Goal: Communication & Community: Answer question/provide support

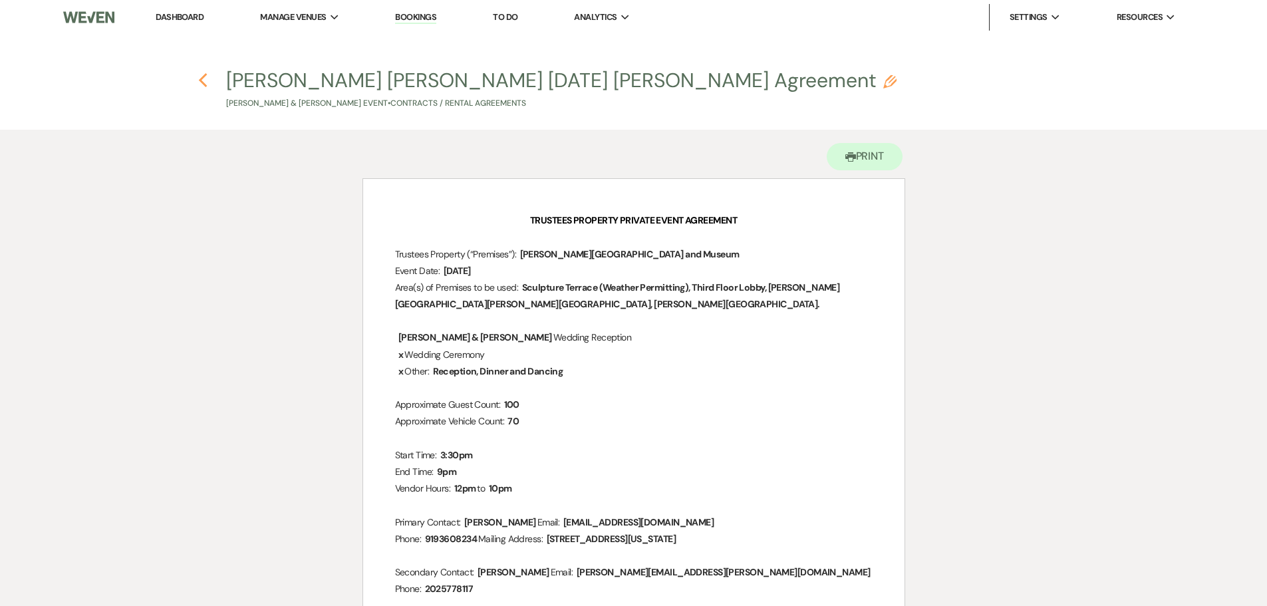
click at [200, 82] on use "button" at bounding box center [203, 80] width 9 height 15
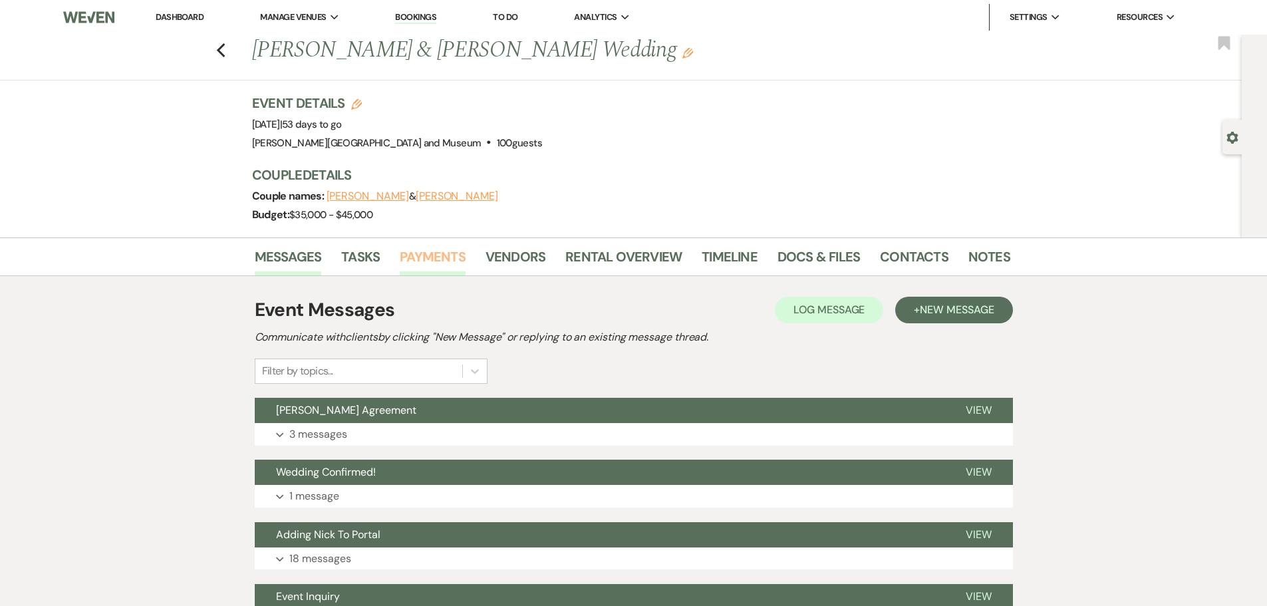
click at [446, 263] on link "Payments" at bounding box center [433, 260] width 66 height 29
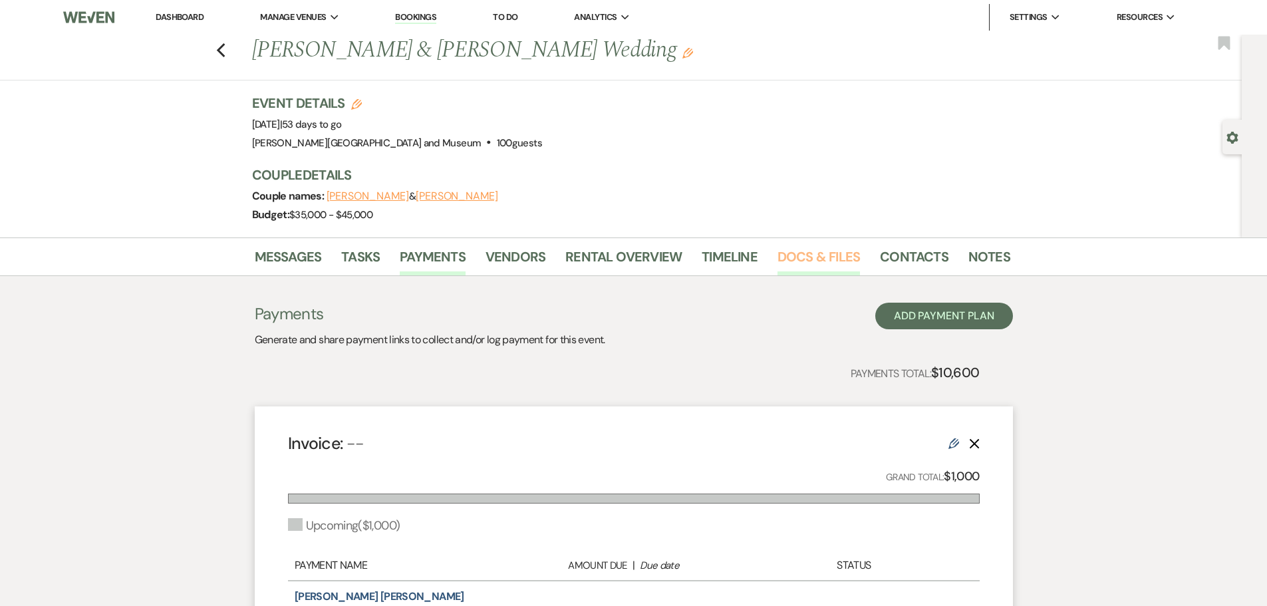
click at [803, 255] on link "Docs & Files" at bounding box center [818, 260] width 82 height 29
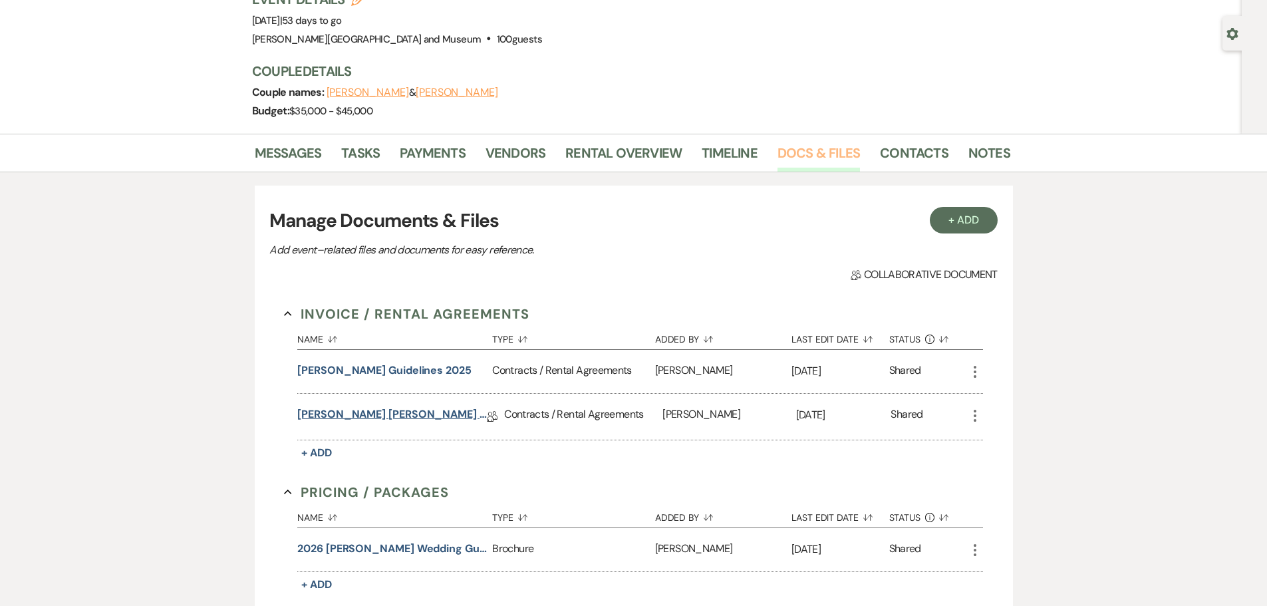
scroll to position [133, 0]
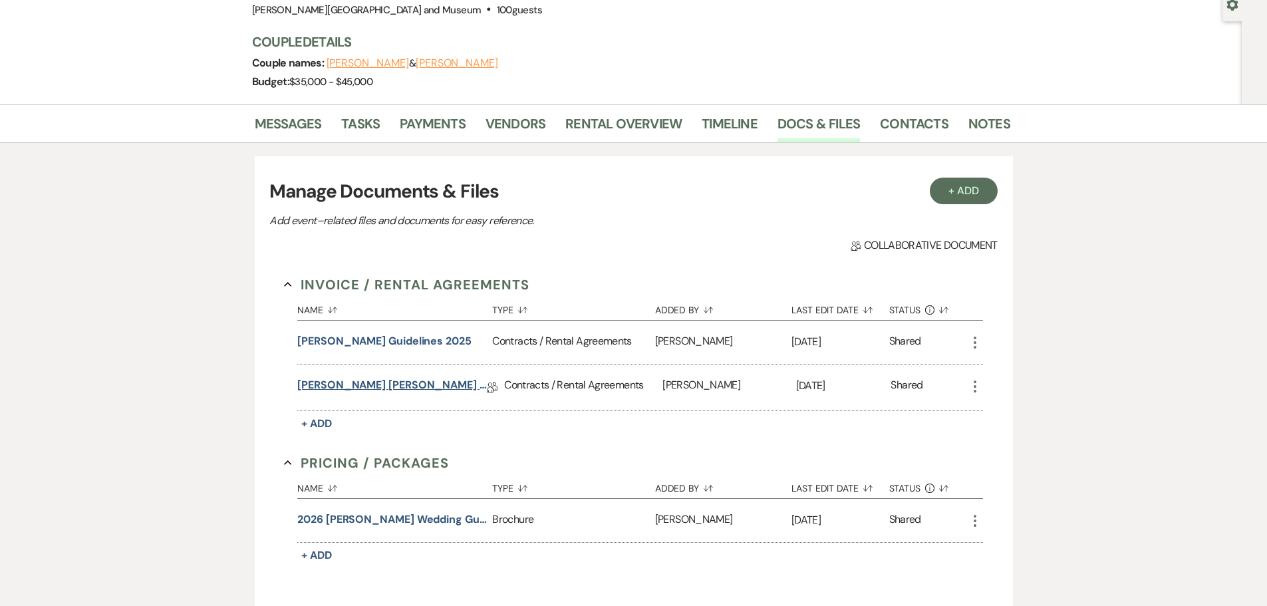
click at [386, 382] on link "Hacic-Vlahovic Patterson 11.8.25 deCordova Agreement" at bounding box center [392, 387] width 190 height 21
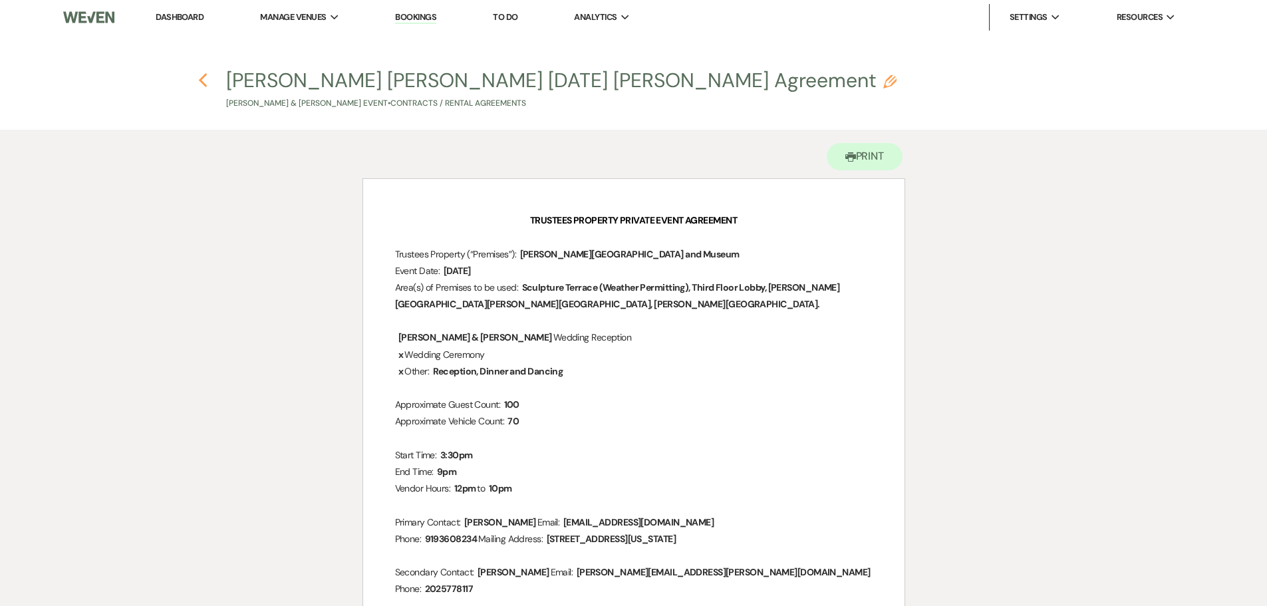
click at [200, 79] on use "button" at bounding box center [203, 80] width 9 height 15
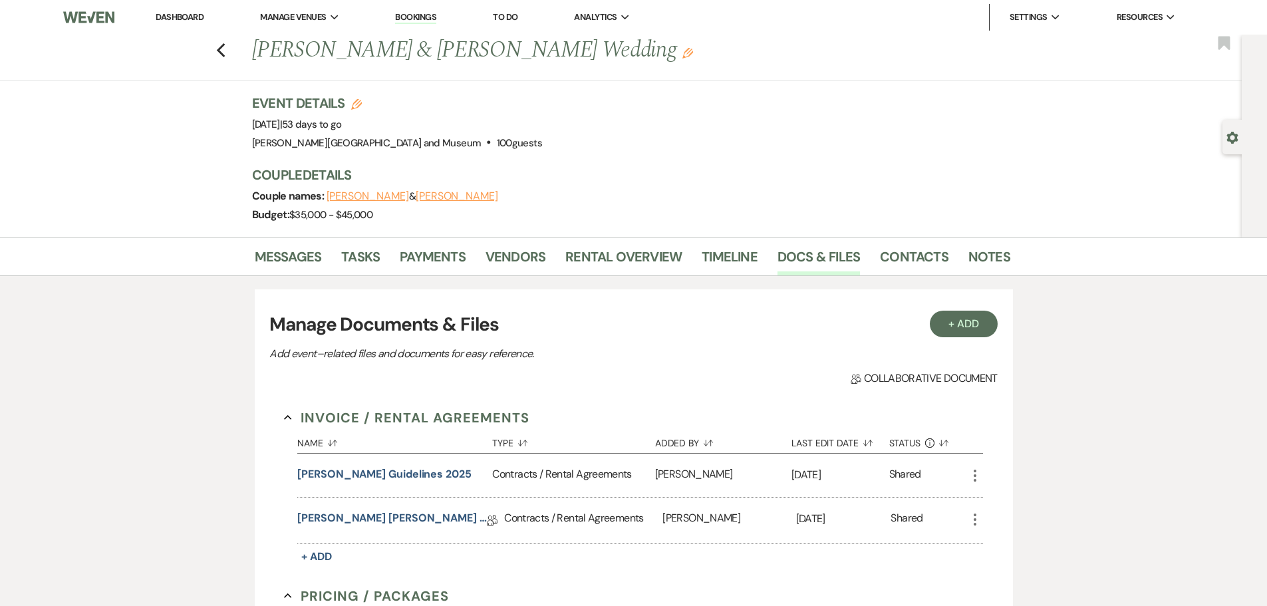
click at [1226, 130] on div "Gear Settings" at bounding box center [1234, 137] width 25 height 35
click at [1230, 136] on use "button" at bounding box center [1232, 138] width 11 height 12
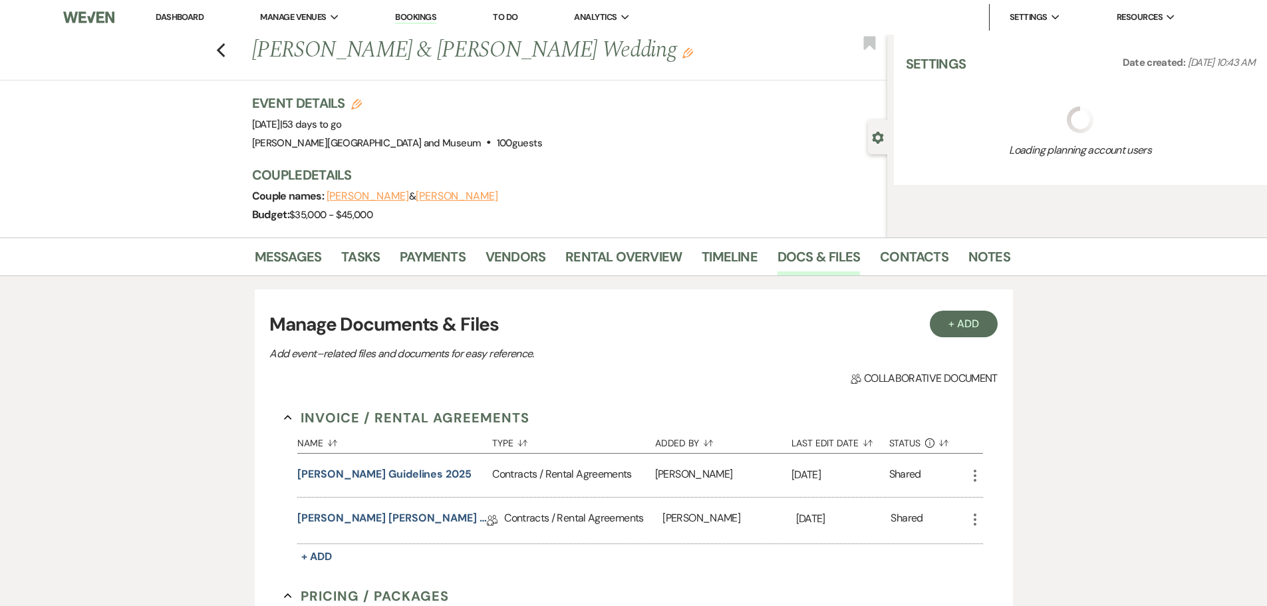
select select "5"
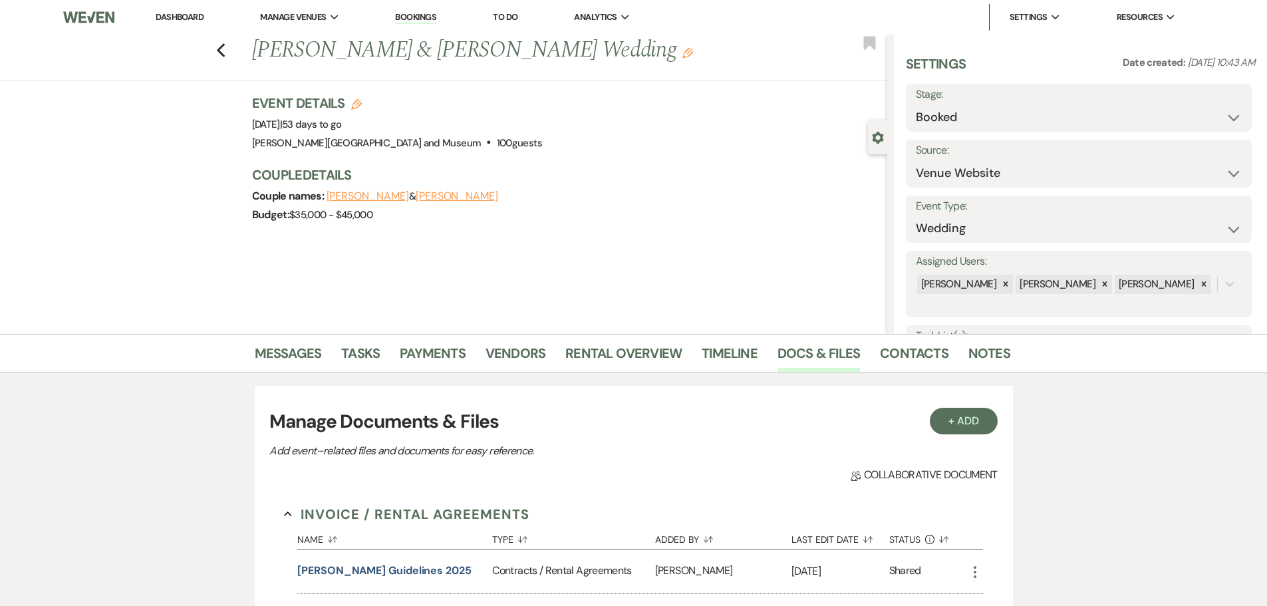
click at [180, 15] on link "Dashboard" at bounding box center [180, 16] width 48 height 11
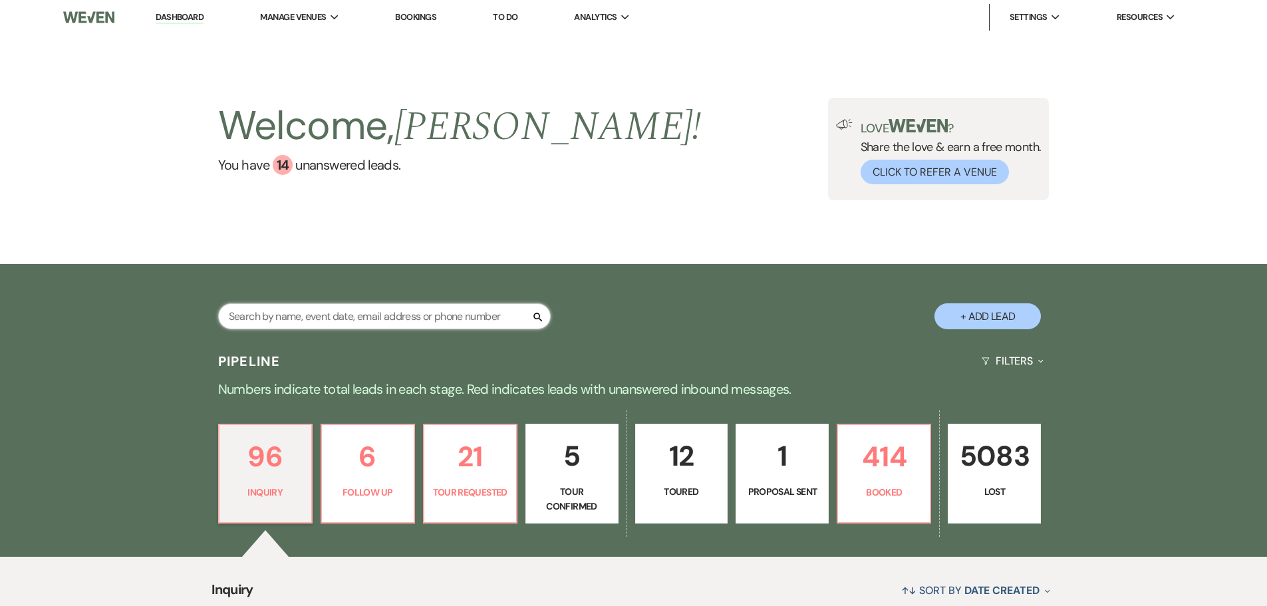
click at [261, 317] on input "text" at bounding box center [384, 316] width 333 height 26
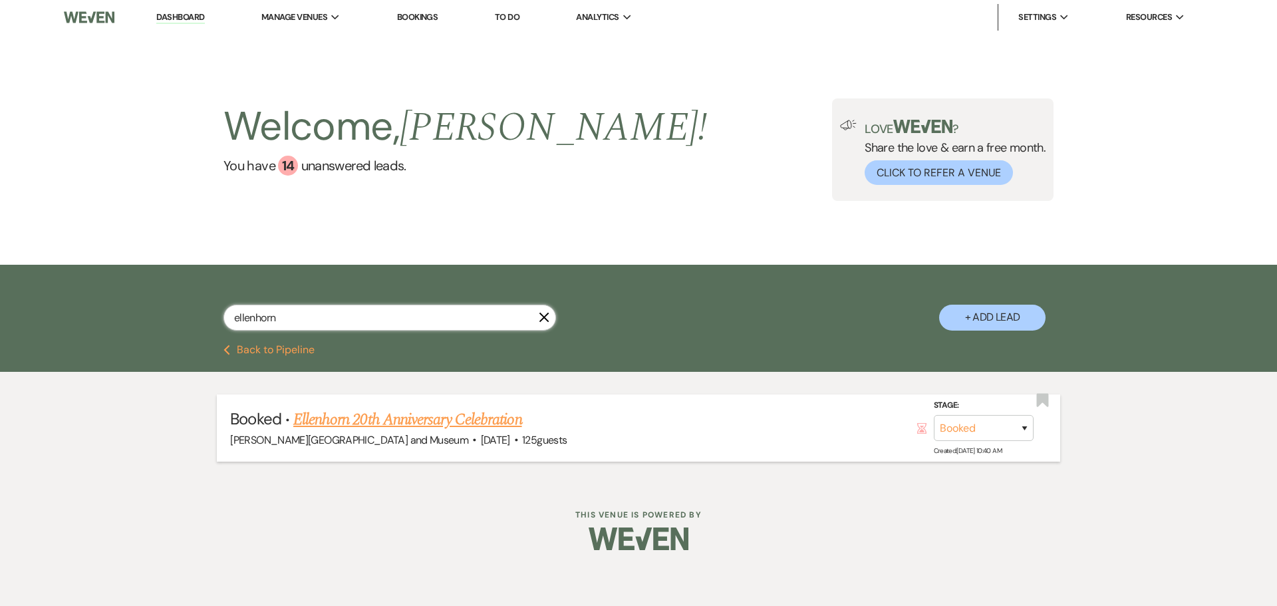
type input "ellenhorn"
click at [317, 415] on link "Ellenhorn 20th Anniversary Celebration" at bounding box center [407, 420] width 229 height 24
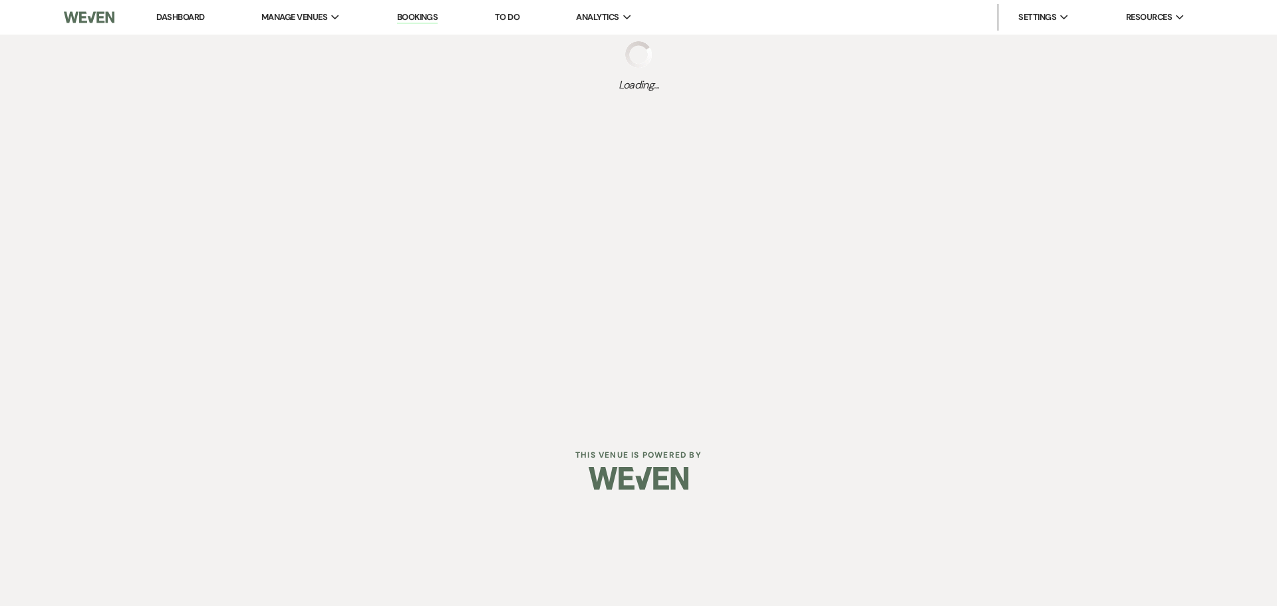
select select "5"
select select "9"
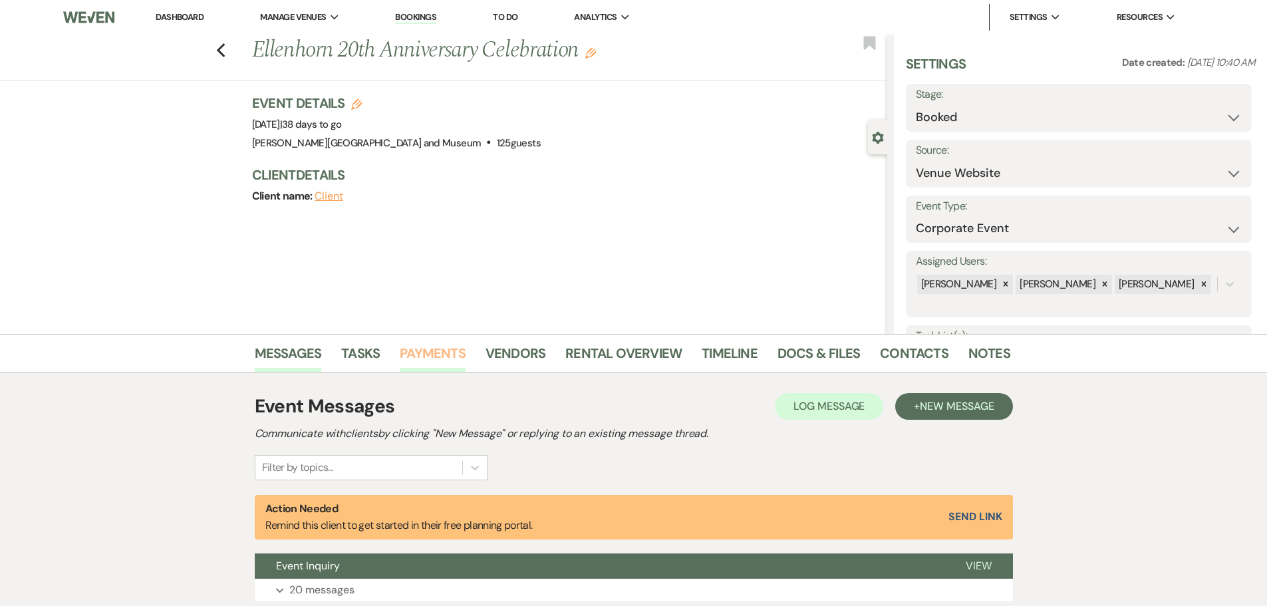
click at [451, 346] on link "Payments" at bounding box center [433, 356] width 66 height 29
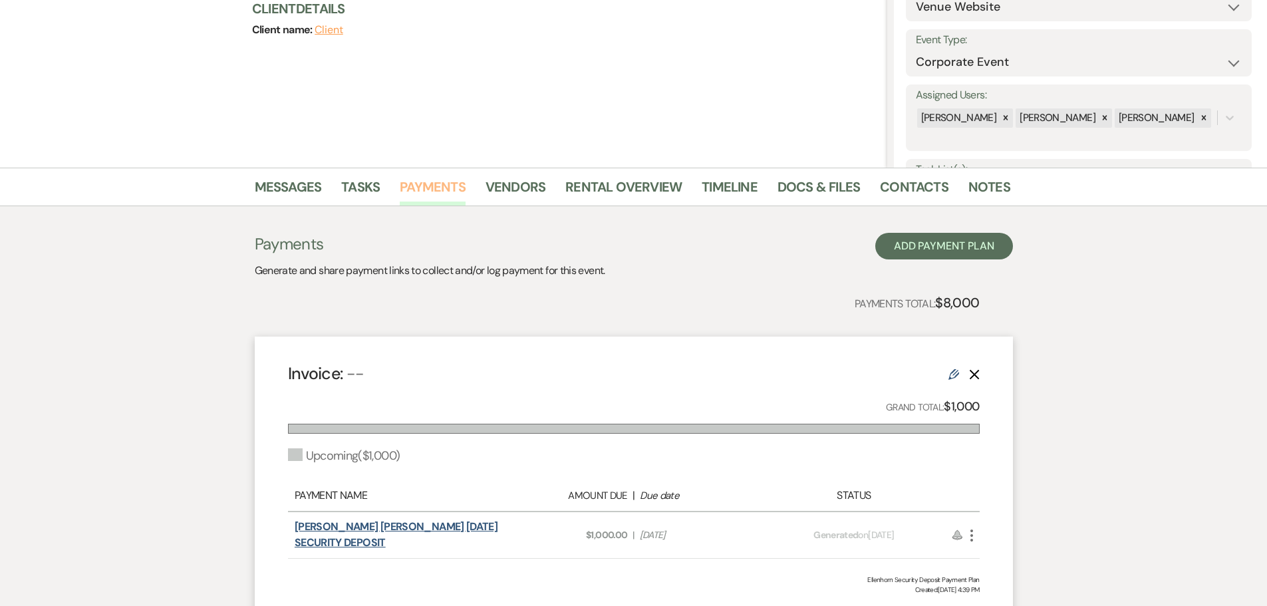
scroll to position [166, 0]
click at [438, 194] on link "Payments" at bounding box center [433, 191] width 66 height 29
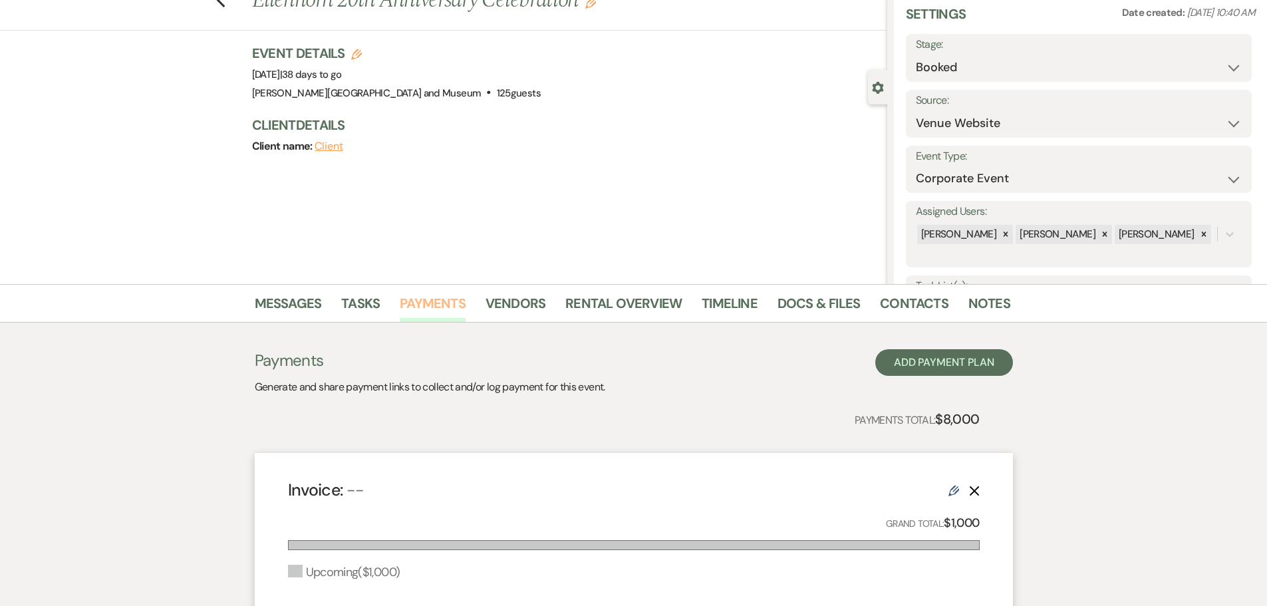
scroll to position [0, 0]
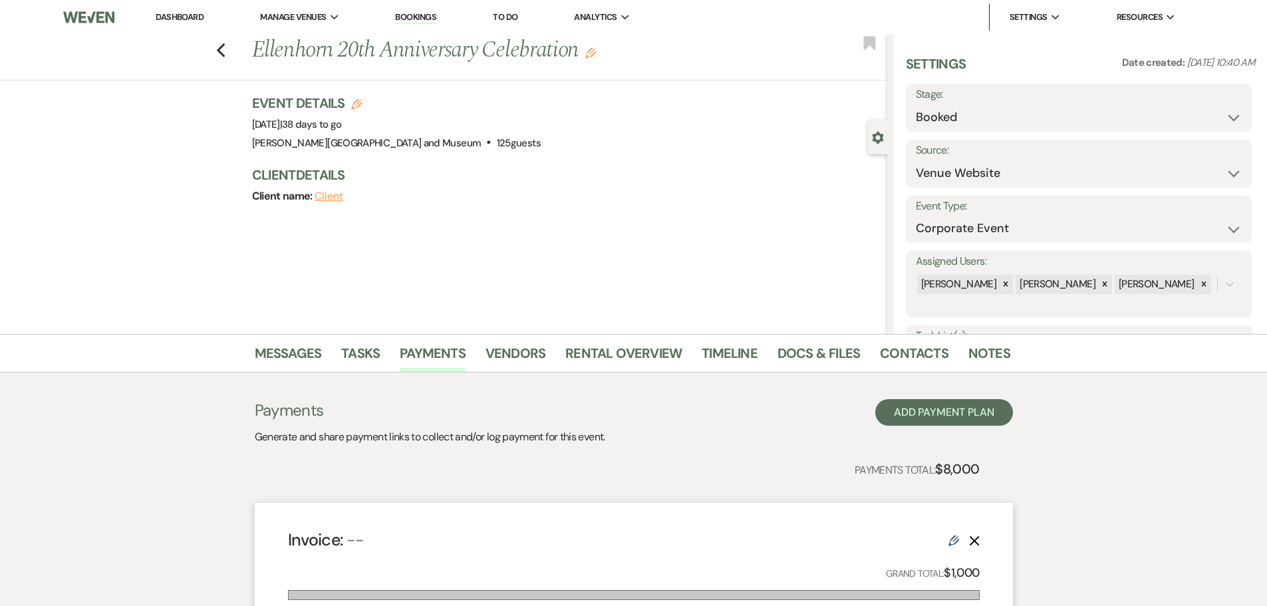
drag, startPoint x: 190, startPoint y: 15, endPoint x: 192, endPoint y: 25, distance: 10.2
click at [190, 15] on link "Dashboard" at bounding box center [180, 16] width 48 height 11
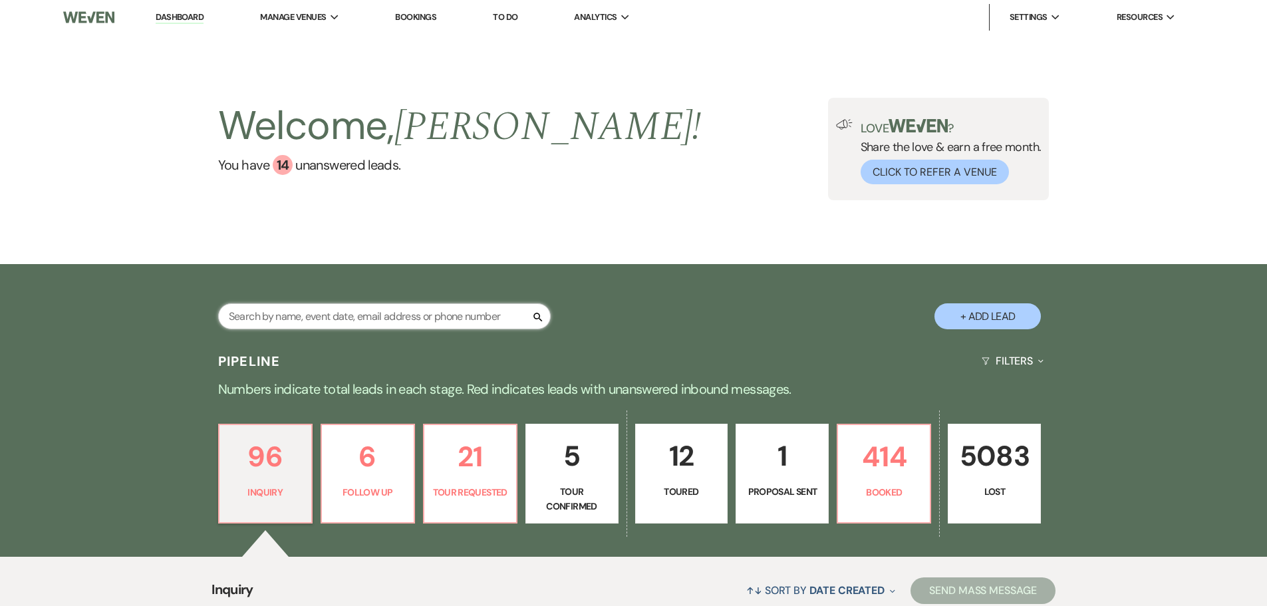
click at [307, 308] on input "text" at bounding box center [384, 316] width 333 height 26
type input "elevate"
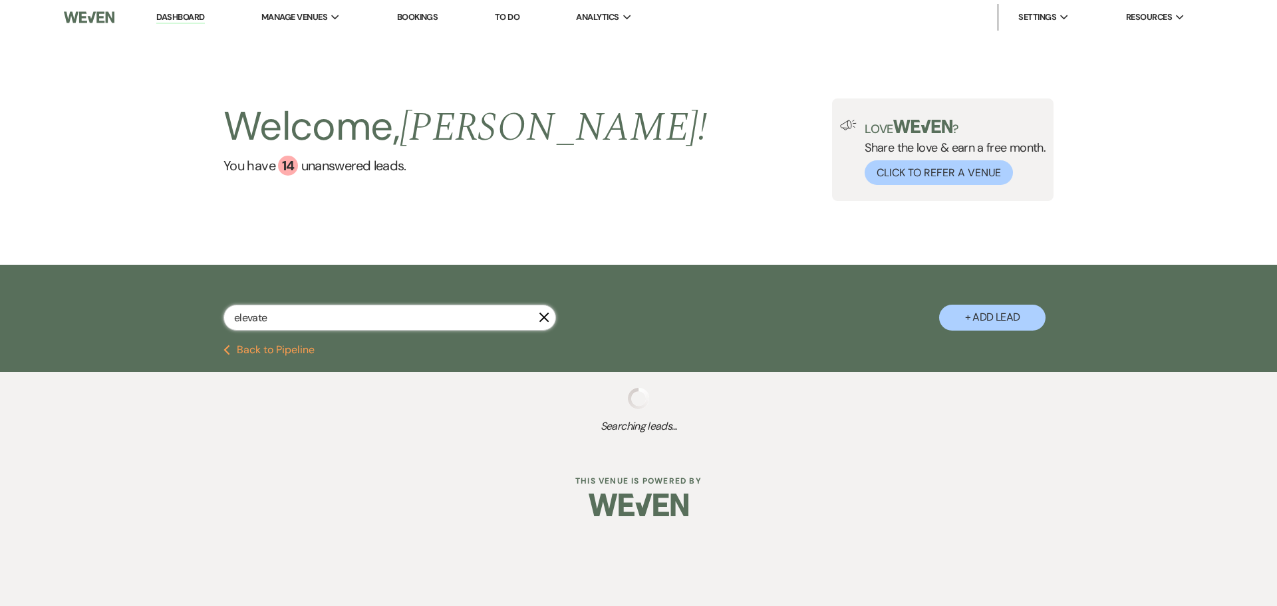
select select "8"
select select "6"
select select "8"
select select "5"
select select "8"
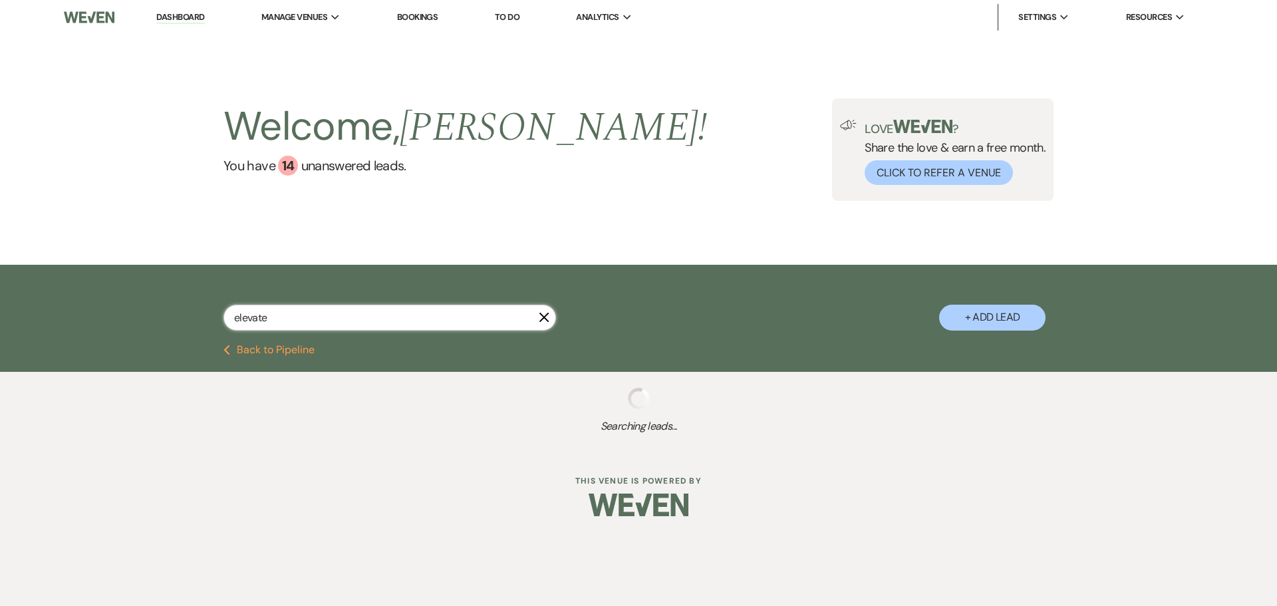
select select "4"
select select "8"
select select "10"
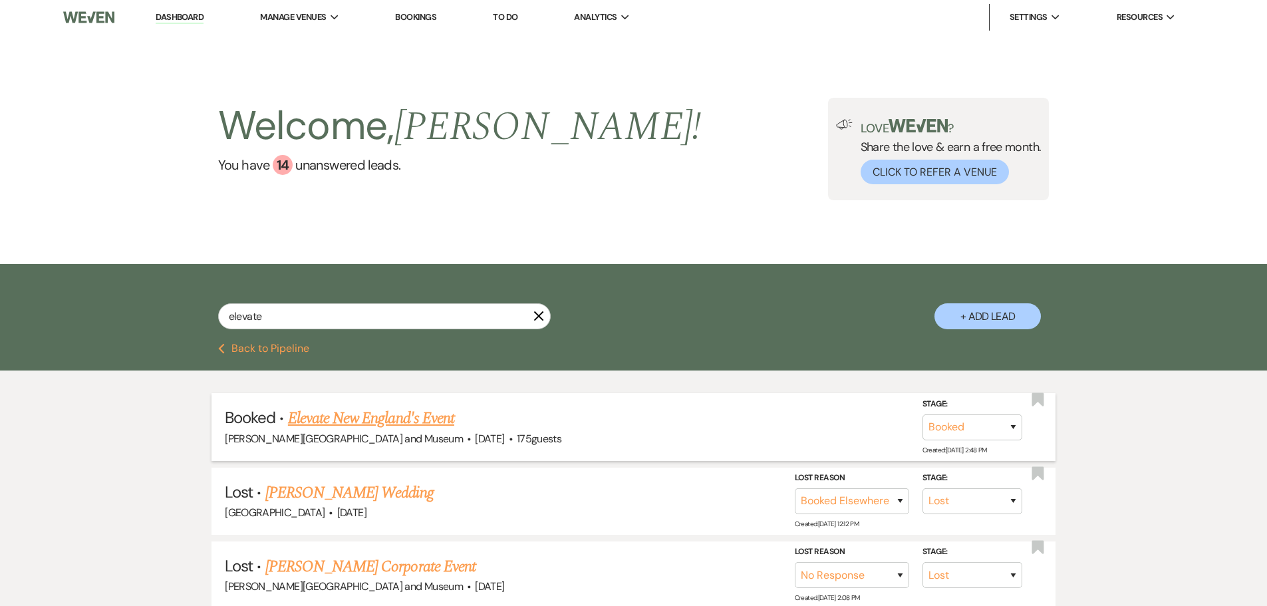
click at [360, 413] on link "Elevate New England's Event" at bounding box center [371, 418] width 166 height 24
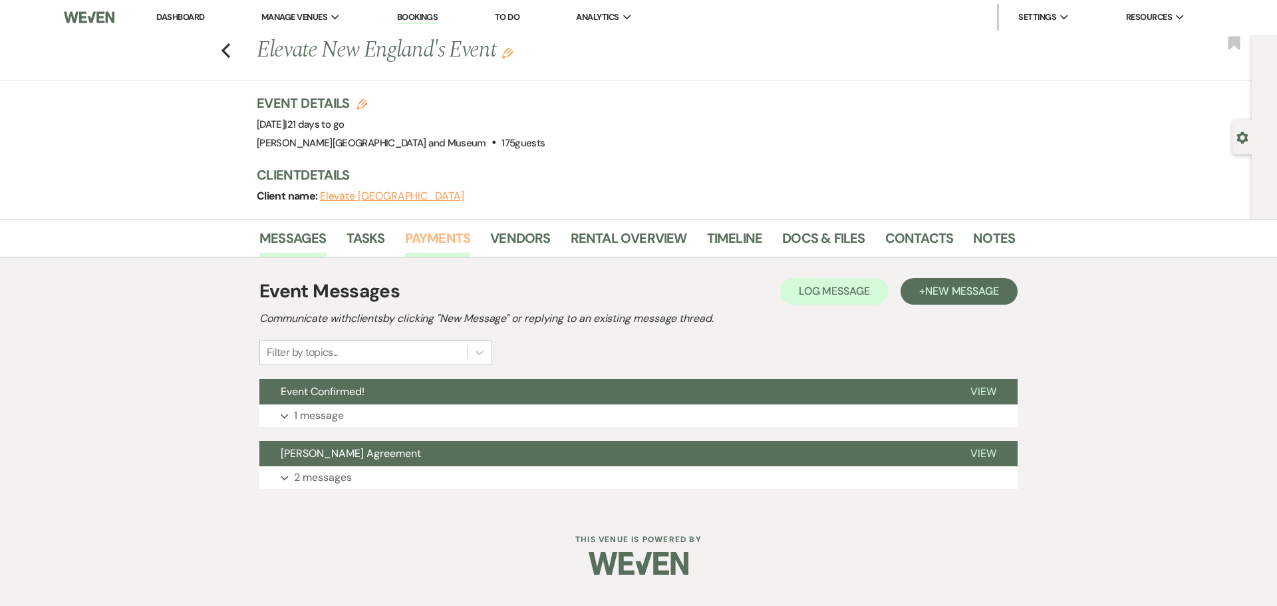
click at [435, 247] on link "Payments" at bounding box center [438, 241] width 66 height 29
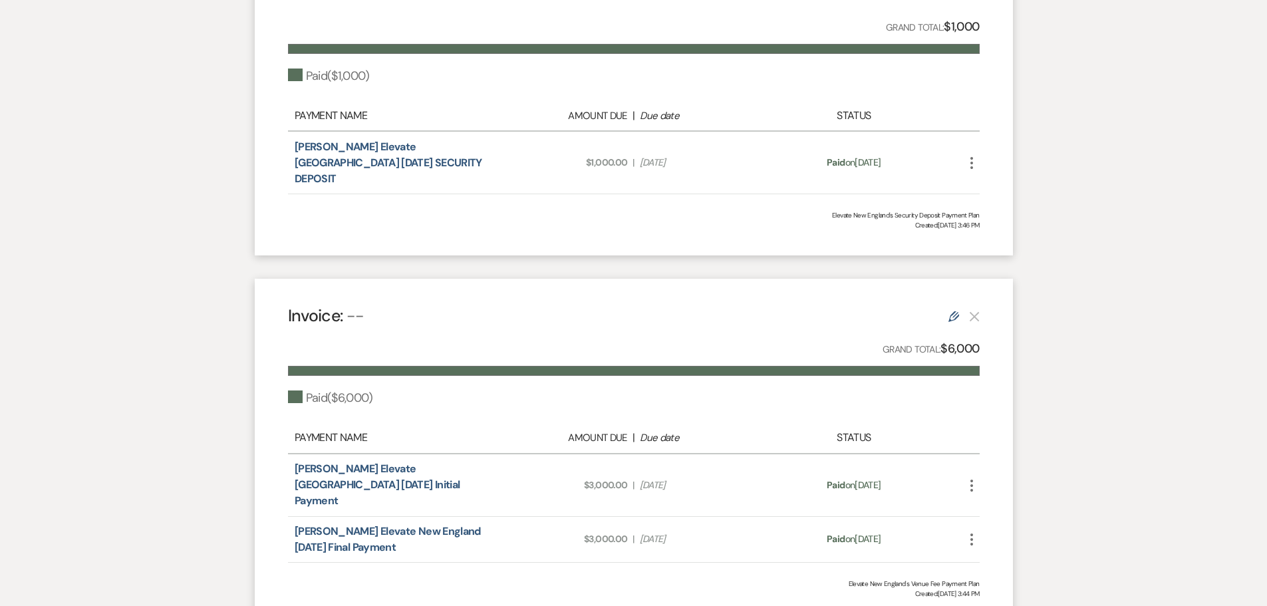
scroll to position [466, 0]
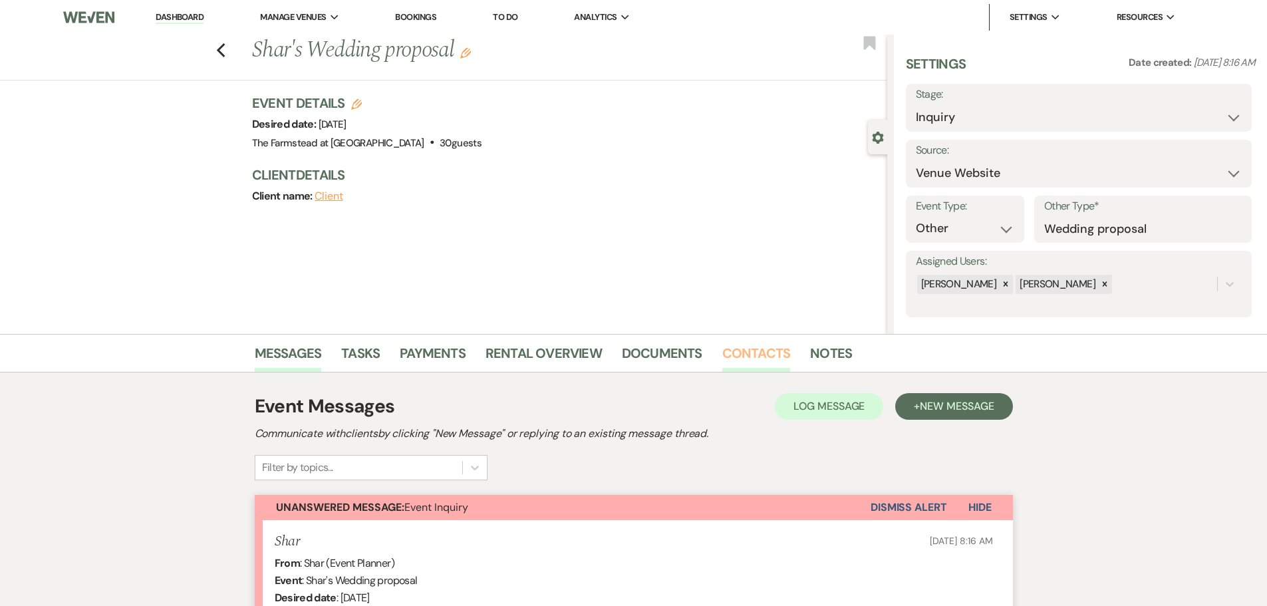
click at [738, 344] on link "Contacts" at bounding box center [756, 356] width 68 height 29
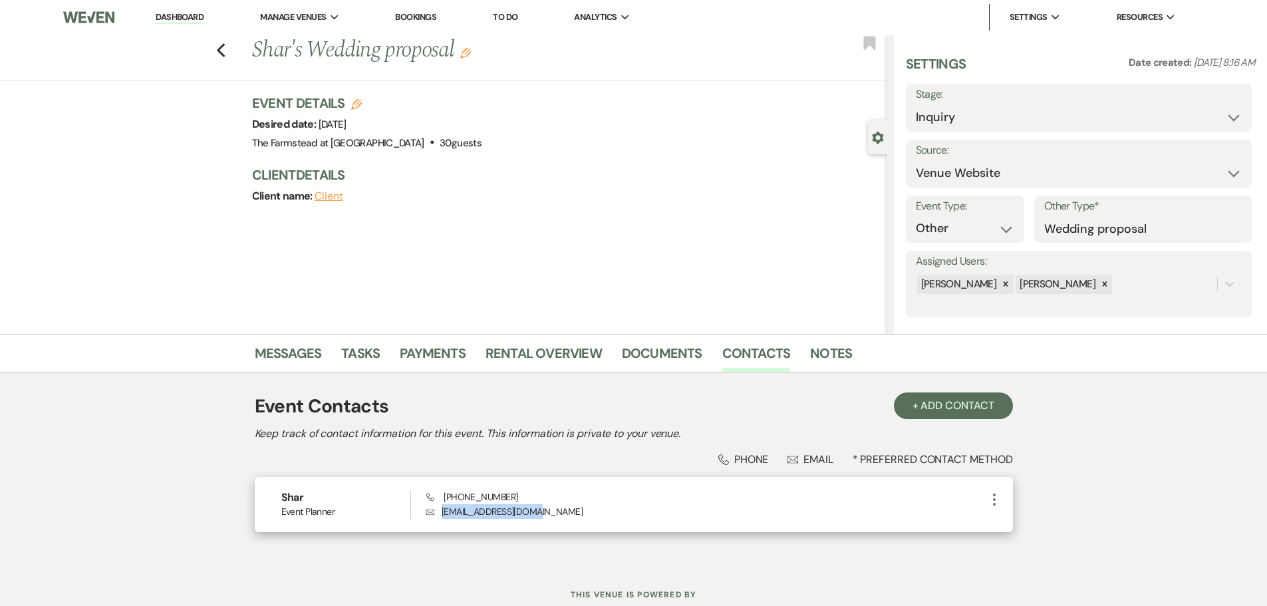
drag, startPoint x: 549, startPoint y: 512, endPoint x: 439, endPoint y: 519, distance: 109.9
click at [438, 514] on p "Envelope zsharon970@gmail.com" at bounding box center [705, 511] width 559 height 15
copy p "zsharon970@gmail.com"
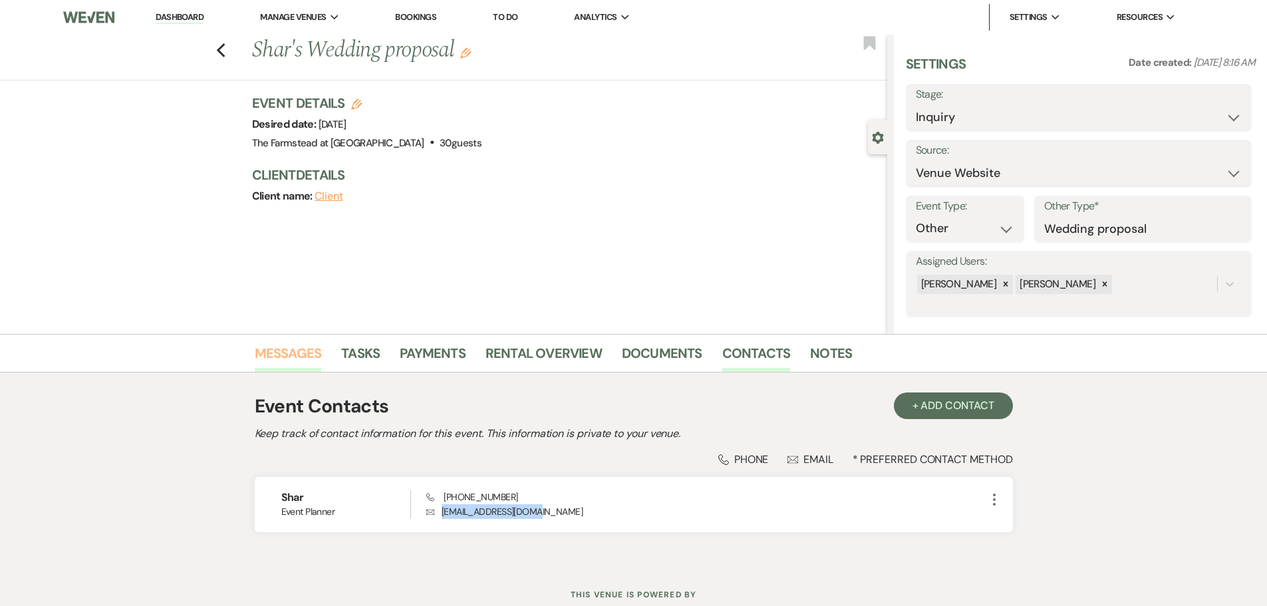
click at [286, 354] on link "Messages" at bounding box center [288, 356] width 67 height 29
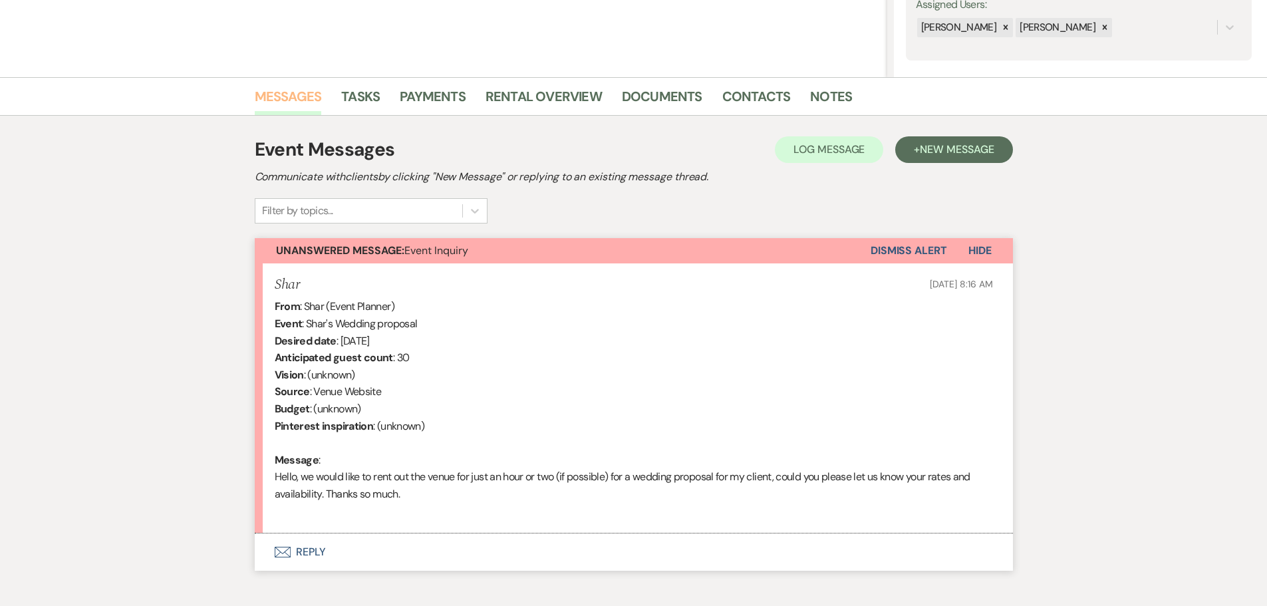
scroll to position [261, 0]
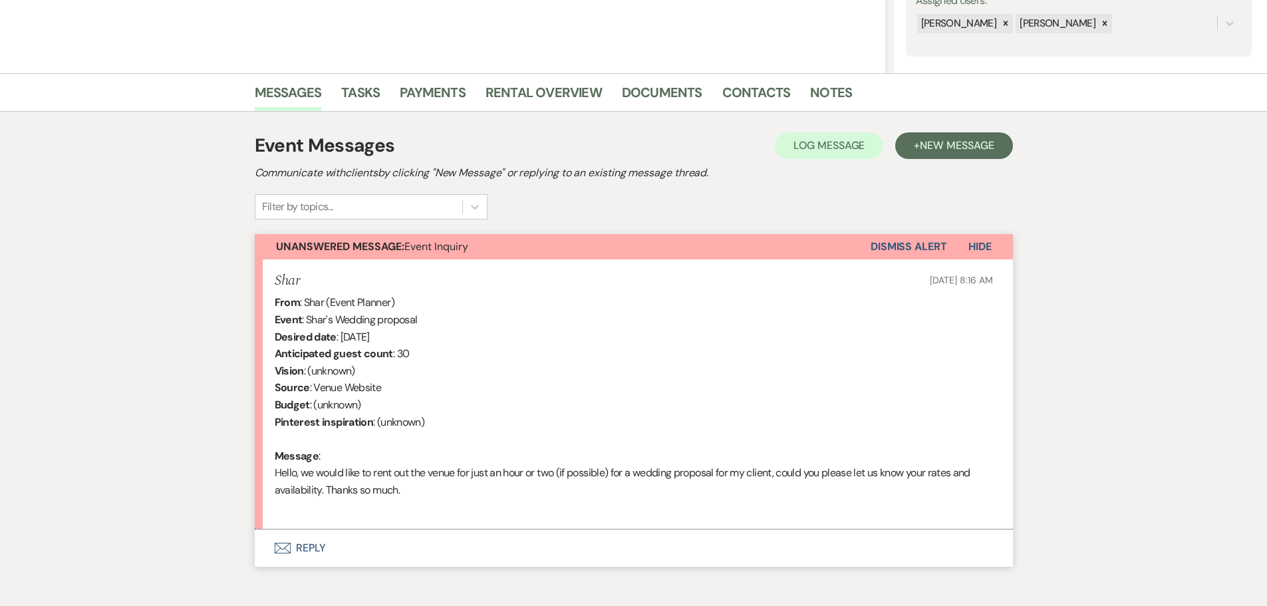
click at [426, 544] on button "Envelope Reply" at bounding box center [634, 547] width 758 height 37
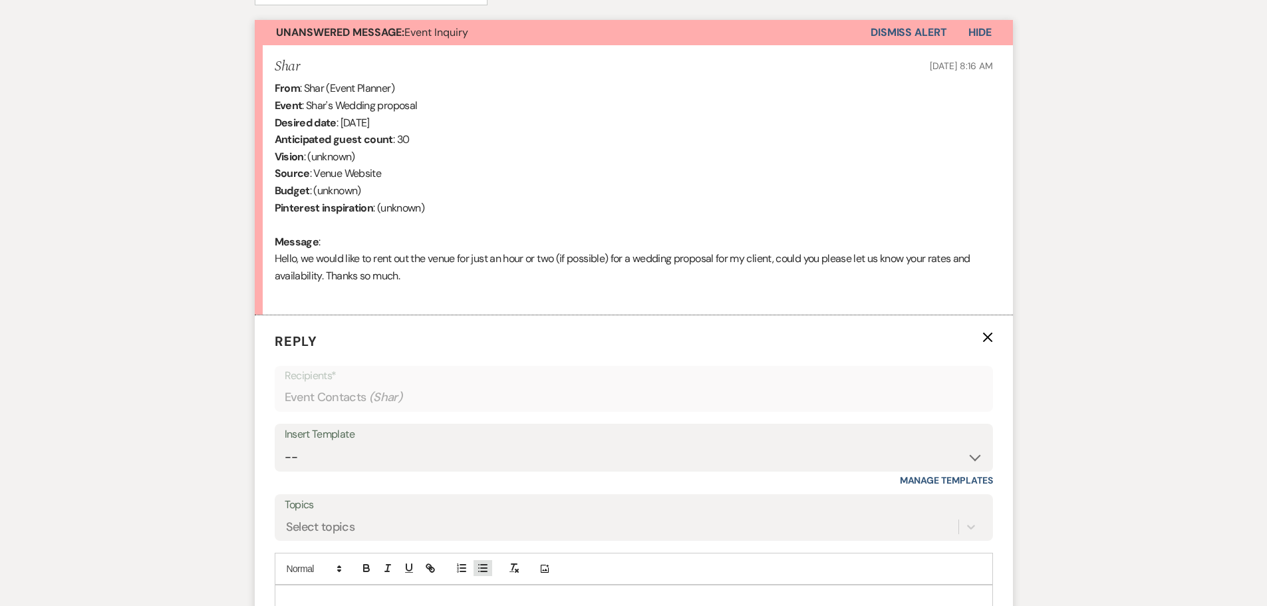
scroll to position [527, 0]
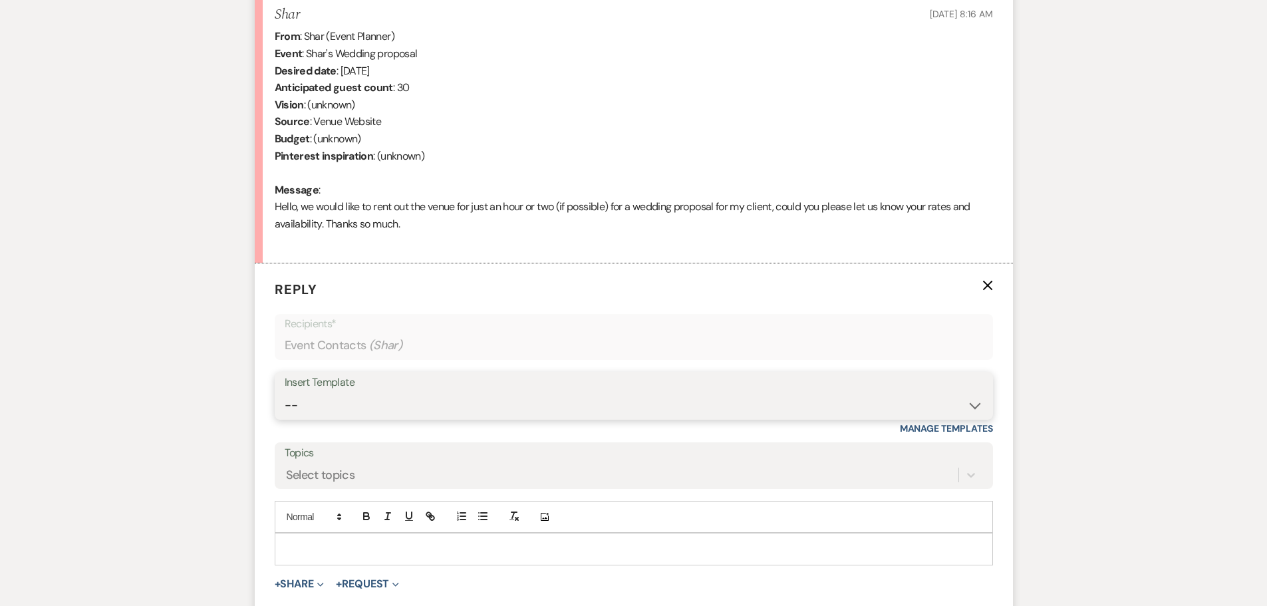
click at [953, 398] on select "-- Wedding Inquiry Response Contract (Pre-Booked Leads) Post Event Thank You 20…" at bounding box center [634, 405] width 698 height 26
click at [708, 394] on select "-- Wedding Inquiry Response Contract (Pre-Booked Leads) Post Event Thank You 20…" at bounding box center [634, 405] width 698 height 26
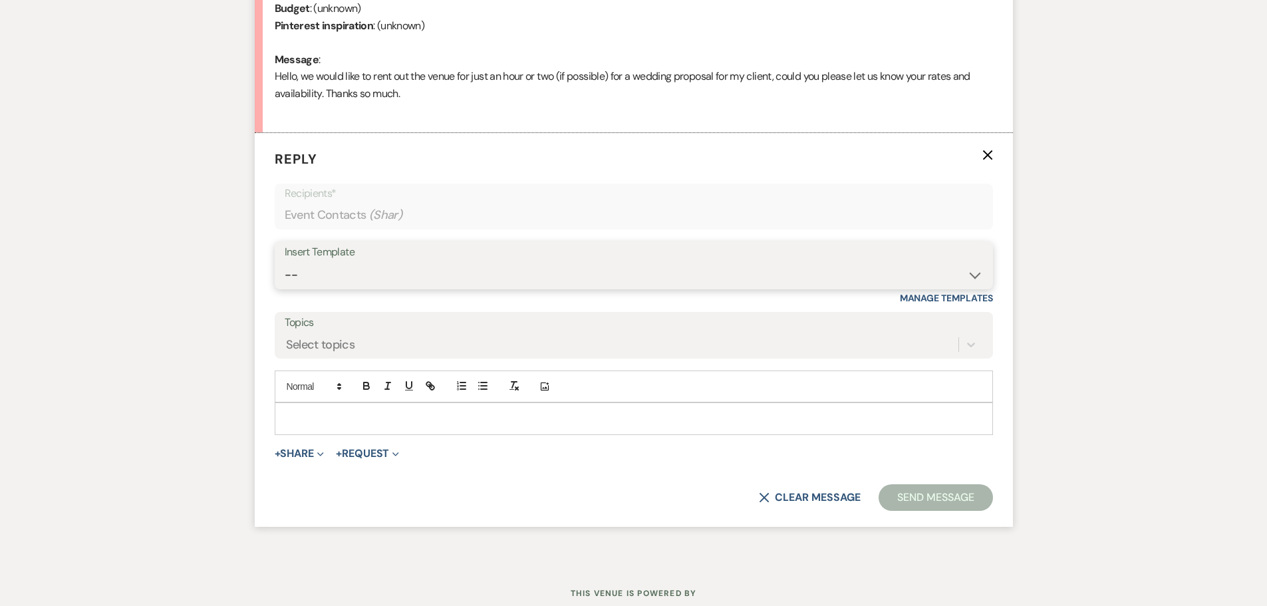
scroll to position [660, 0]
click at [966, 271] on select "-- Wedding Inquiry Response Contract (Pre-Booked Leads) Post Event Thank You 20…" at bounding box center [634, 272] width 698 height 26
select select "3281"
click at [285, 259] on select "-- Wedding Inquiry Response Contract (Pre-Booked Leads) Post Event Thank You 20…" at bounding box center [634, 272] width 698 height 26
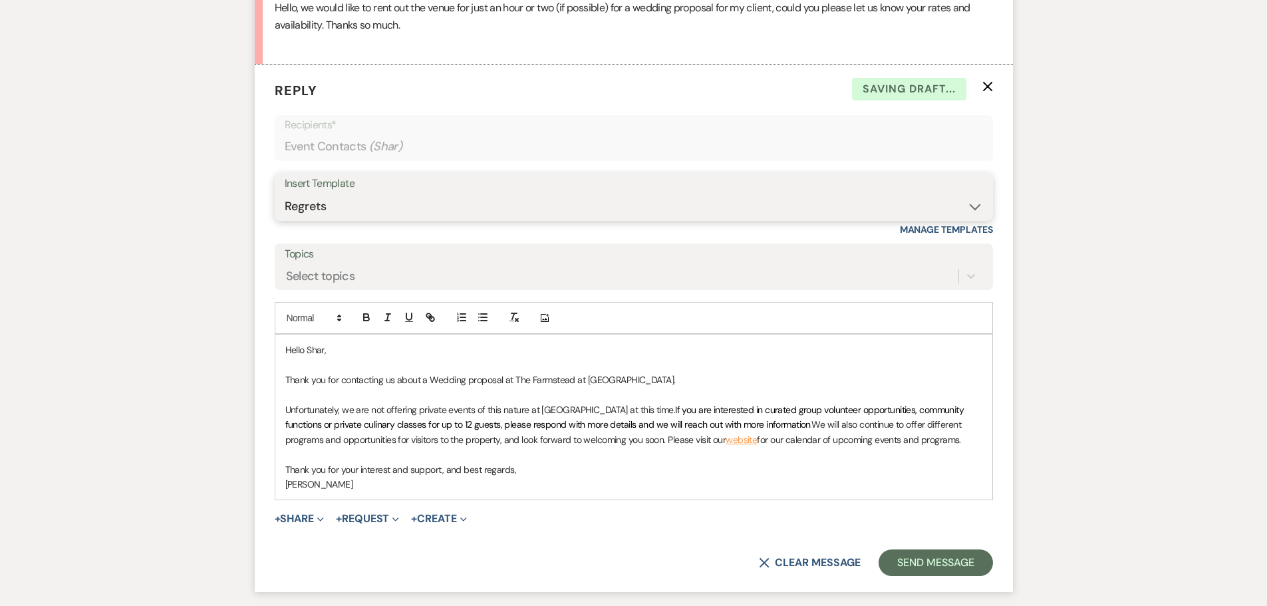
scroll to position [726, 0]
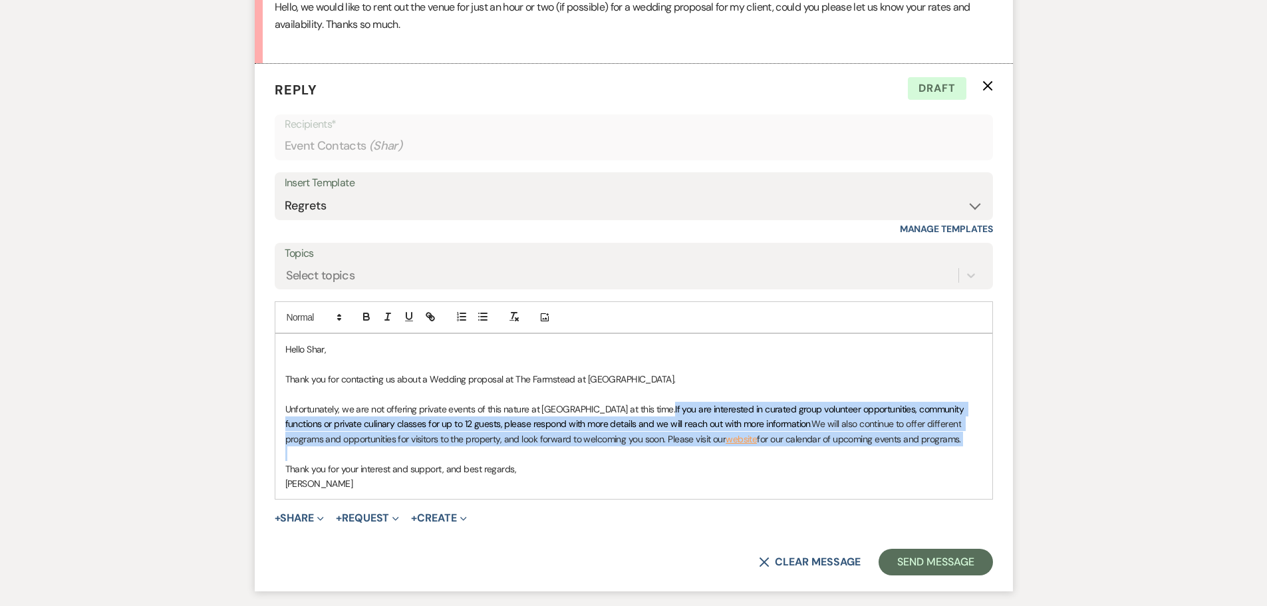
drag, startPoint x: 652, startPoint y: 408, endPoint x: 699, endPoint y: 458, distance: 68.7
click at [698, 458] on div "Hello Shar, Thank you for contacting us about a Wedding proposal at The Farmste…" at bounding box center [633, 416] width 717 height 165
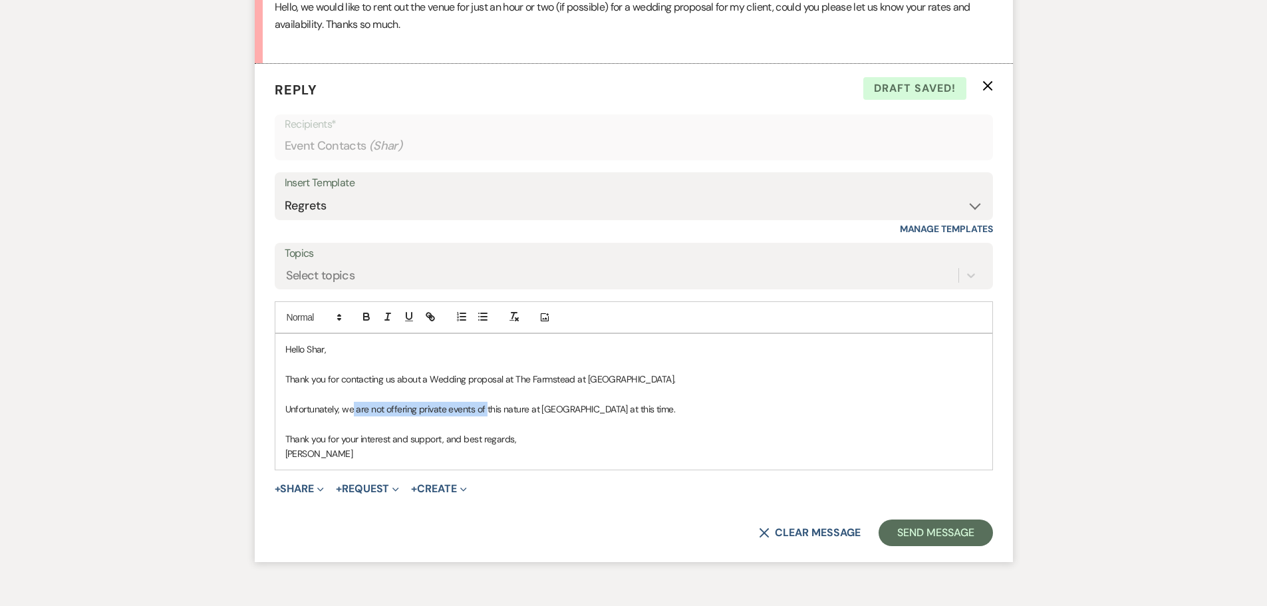
drag, startPoint x: 354, startPoint y: 410, endPoint x: 483, endPoint y: 406, distance: 129.7
click at [483, 406] on span "Unfortunately, we are not offering private events of this nature at Appleton Fa…" at bounding box center [480, 409] width 390 height 12
click at [458, 409] on span "Unfortunately, we do not have the resources this nature at Appleton Farms at th…" at bounding box center [467, 409] width 365 height 12
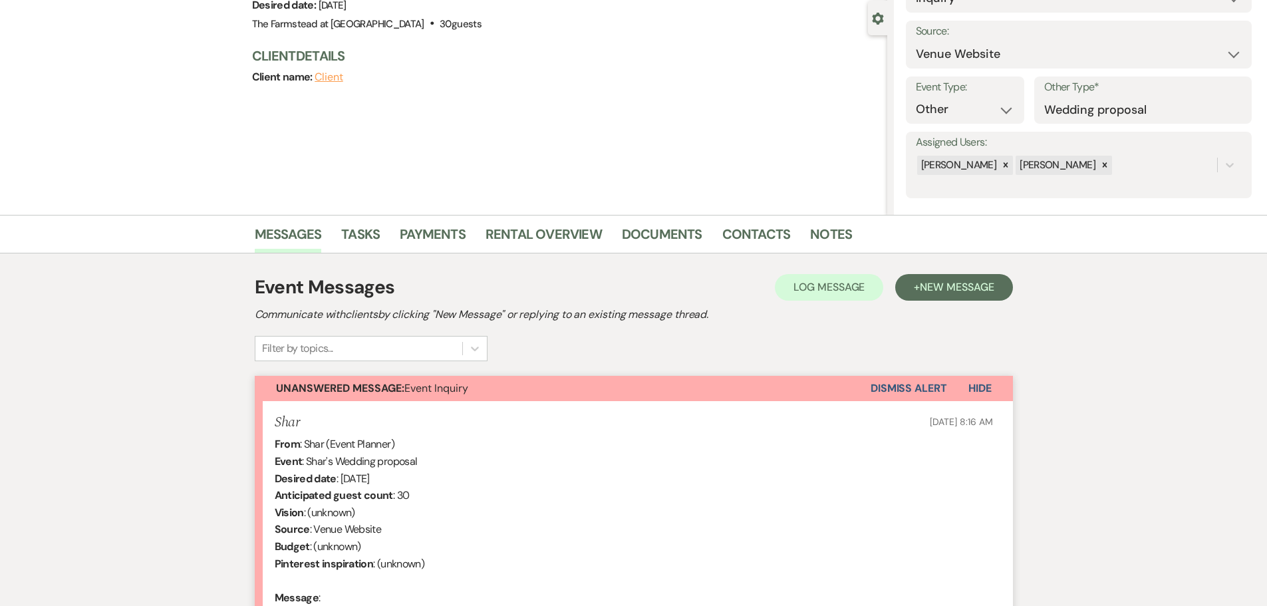
scroll to position [0, 0]
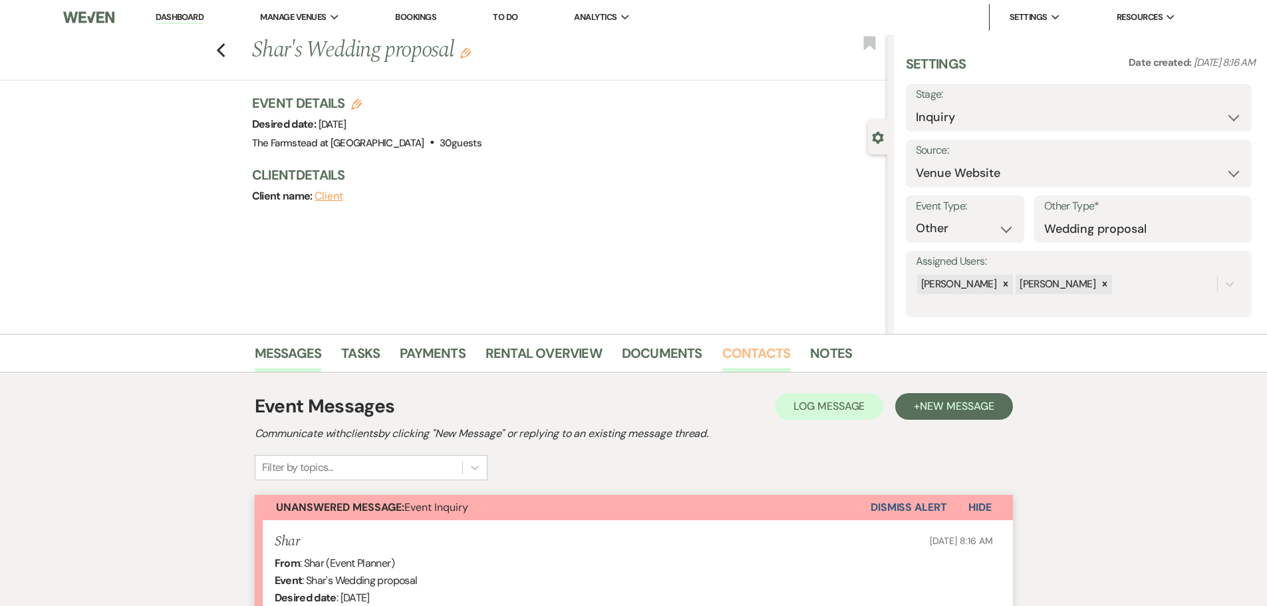
click at [755, 354] on link "Contacts" at bounding box center [756, 356] width 68 height 29
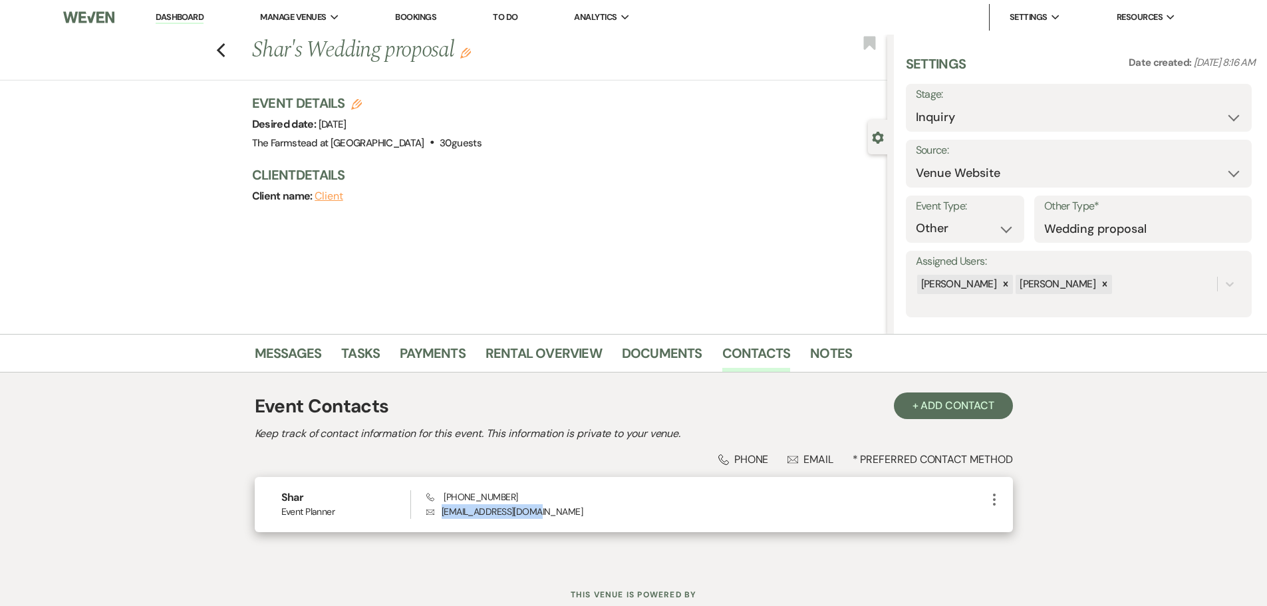
drag, startPoint x: 548, startPoint y: 511, endPoint x: 437, endPoint y: 517, distance: 111.2
click at [437, 517] on p "Envelope zsharon970@gmail.com" at bounding box center [705, 511] width 559 height 15
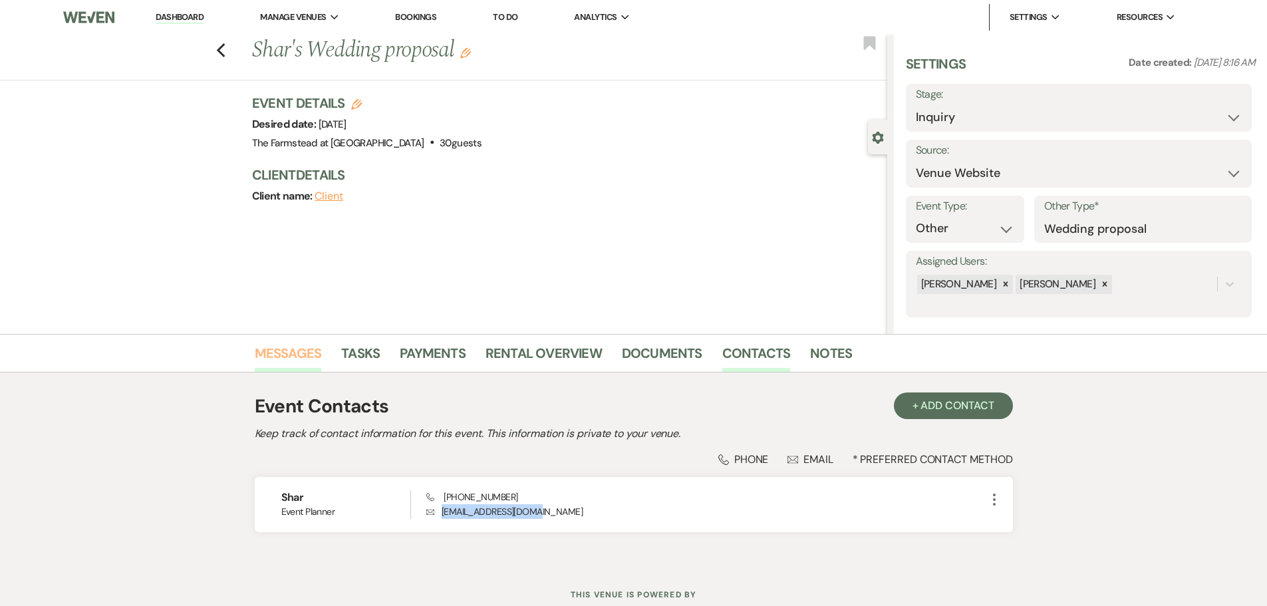
click at [301, 354] on link "Messages" at bounding box center [288, 356] width 67 height 29
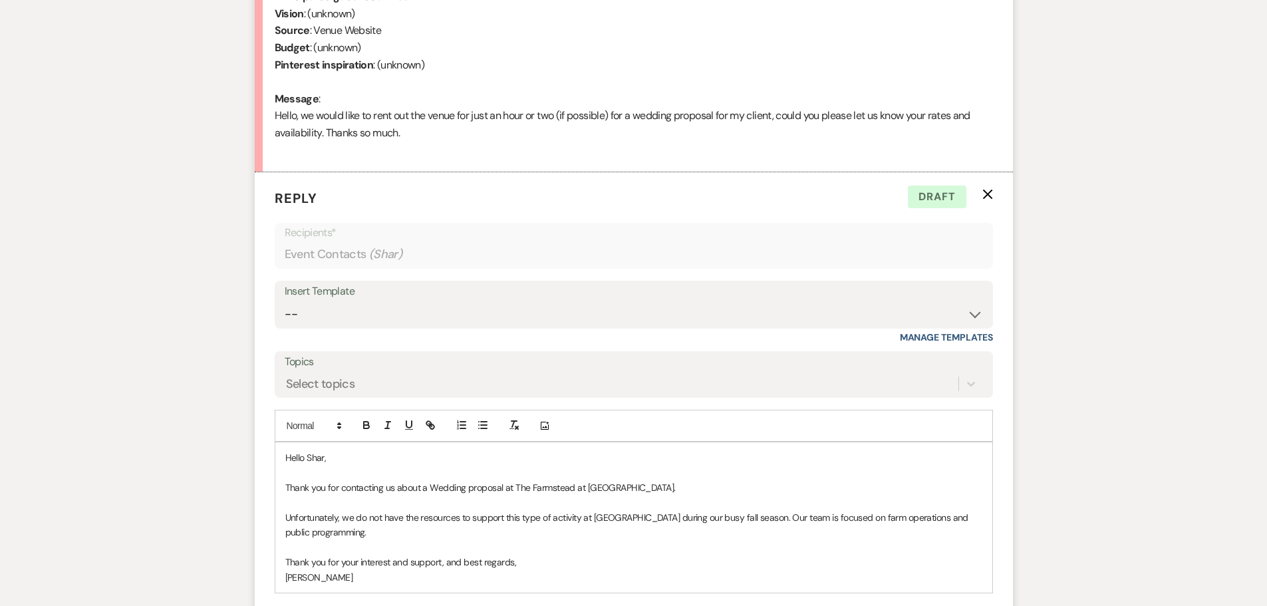
scroll to position [684, 0]
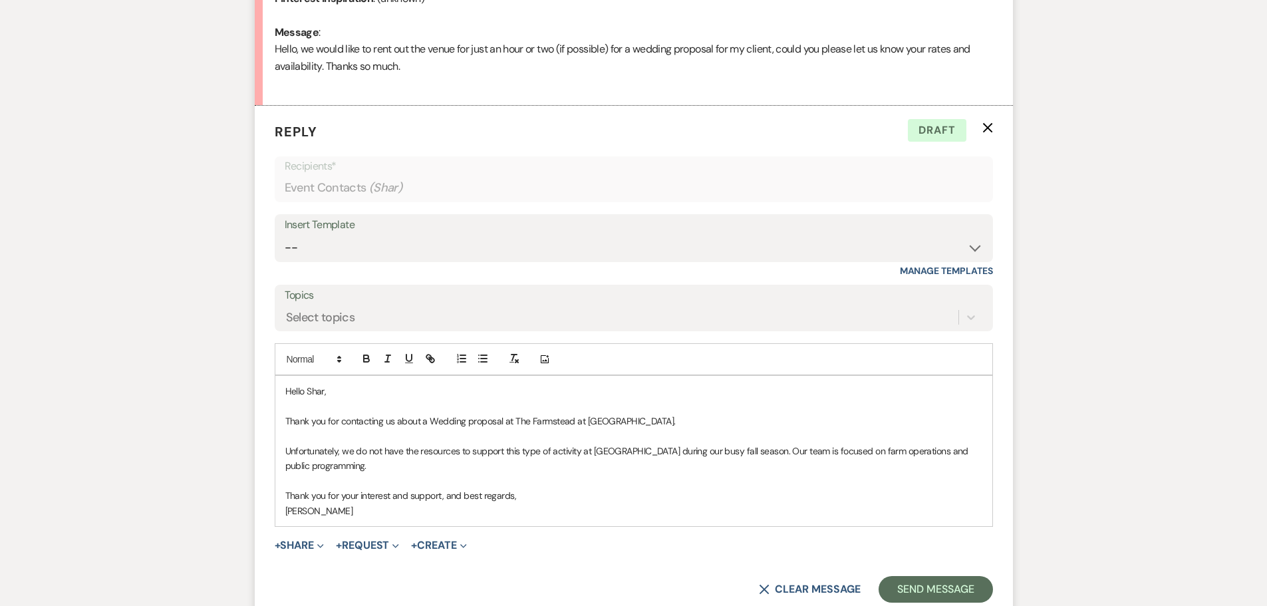
click at [434, 422] on p "Thank you for contacting us about a Wedding proposal at The Farmstead at Applet…" at bounding box center [633, 421] width 697 height 15
click at [282, 512] on div "Hello Shar, Thank you for contacting us about a wedding proposal at The Farmste…" at bounding box center [633, 451] width 717 height 150
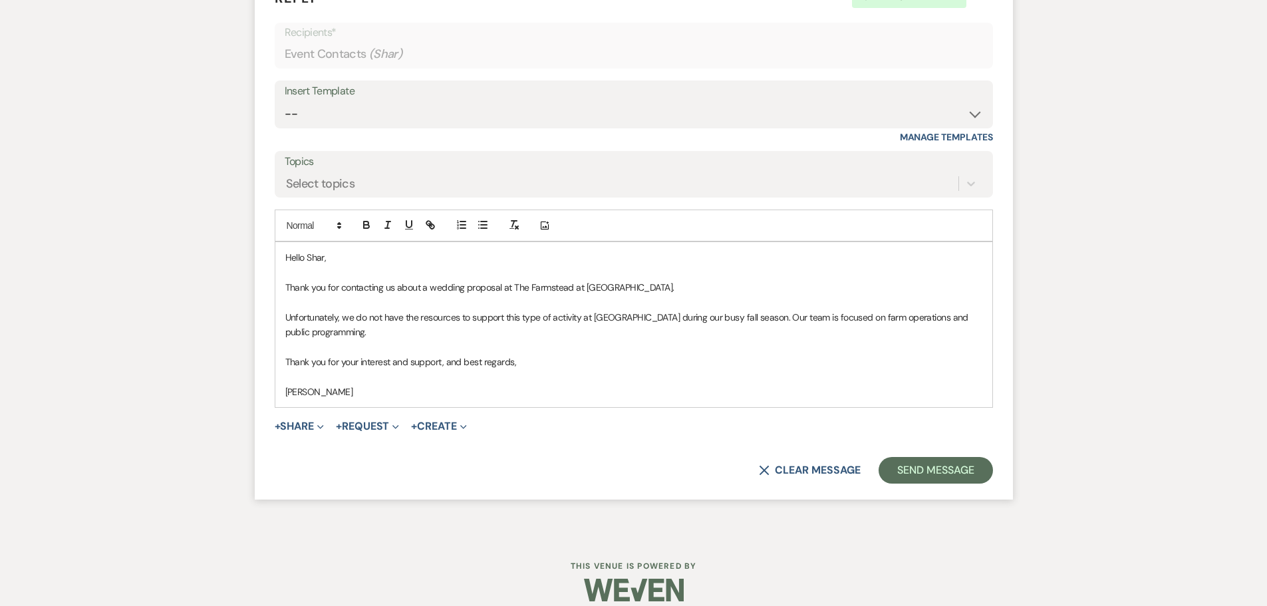
scroll to position [833, 0]
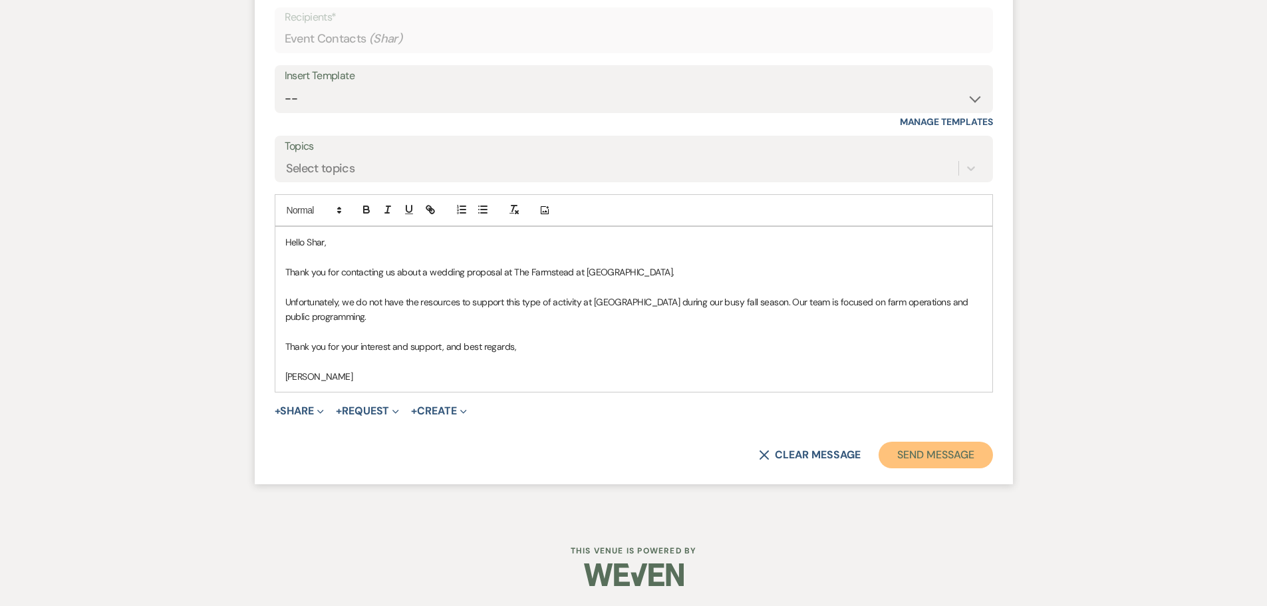
click at [936, 448] on button "Send Message" at bounding box center [935, 455] width 114 height 27
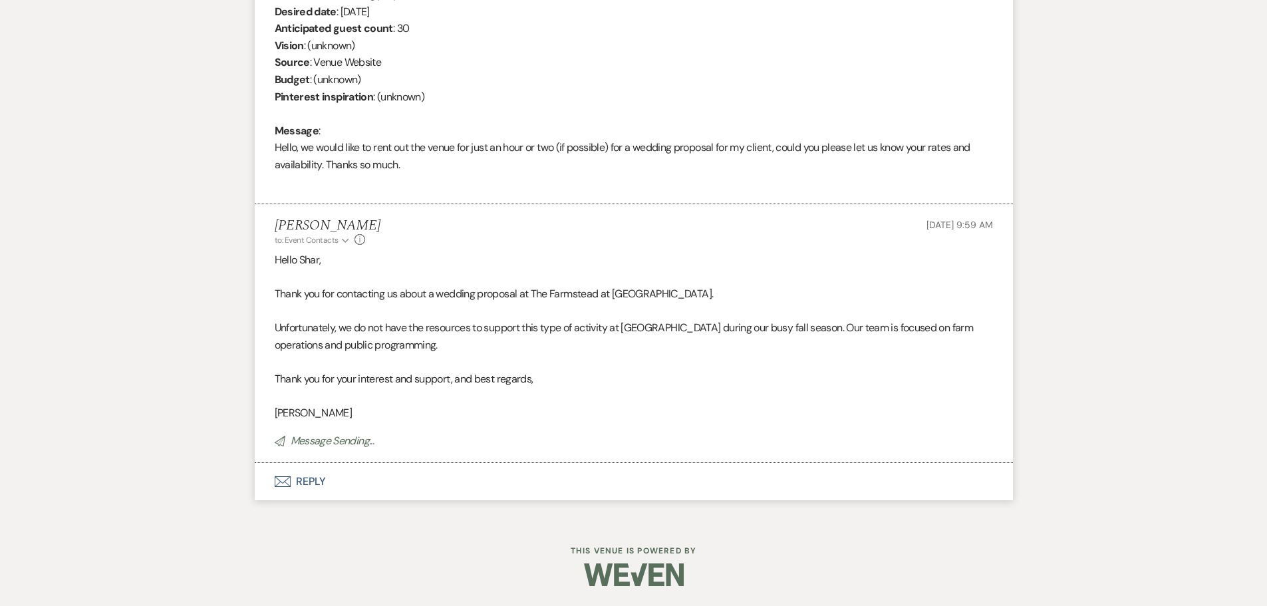
scroll to position [0, 0]
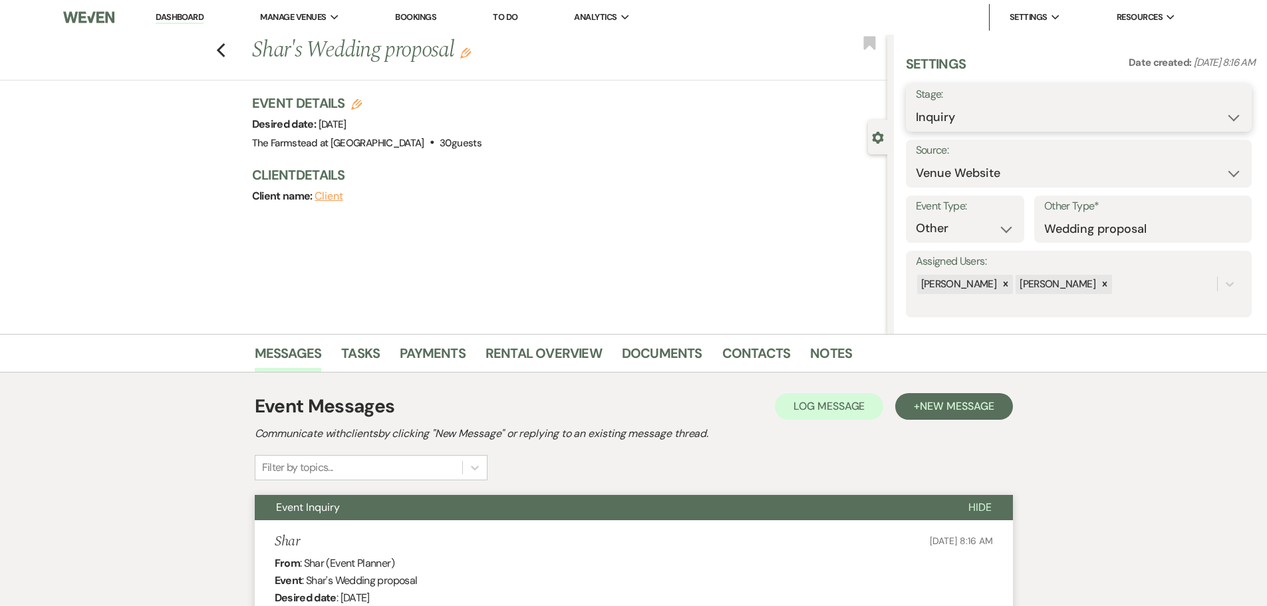
click at [1124, 116] on select "Inquiry Follow Up Tour Requested Tour Confirmed Toured Proposal Sent Booked Lost" at bounding box center [1079, 117] width 326 height 26
select select "8"
click at [916, 104] on select "Inquiry Follow Up Tour Requested Tour Confirmed Toured Proposal Sent Booked Lost" at bounding box center [1079, 117] width 326 height 26
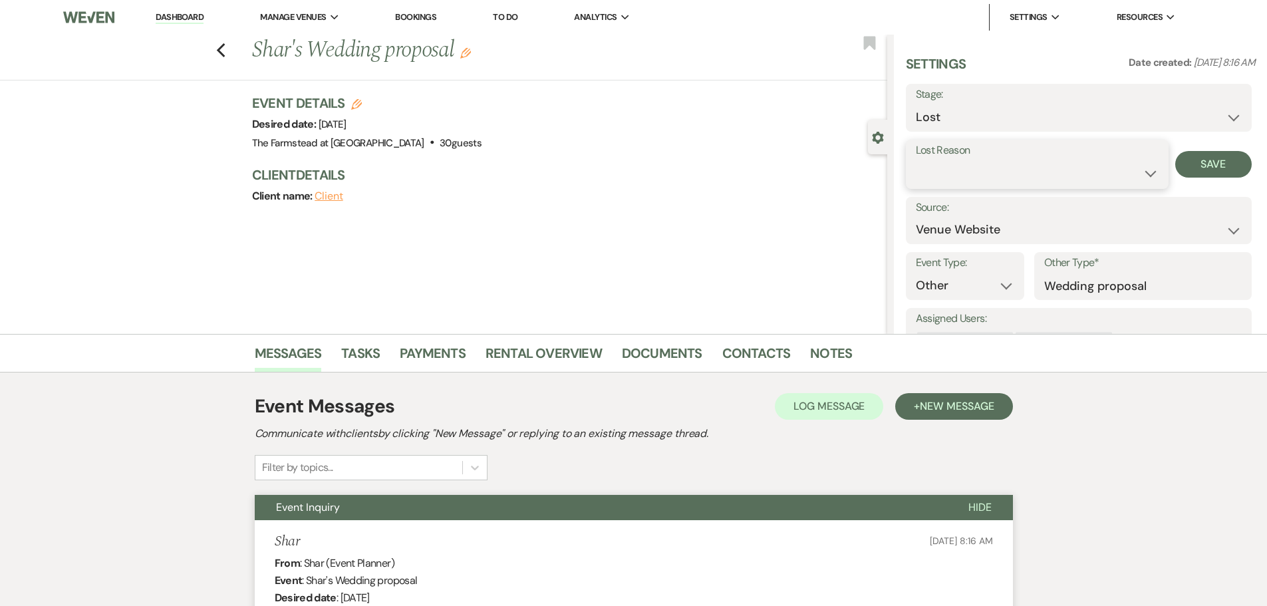
click at [1016, 180] on select "Booked Elsewhere Budget Date Unavailable No Response Not a Good Match Capacity …" at bounding box center [1037, 173] width 243 height 26
select select "10"
click at [916, 160] on select "Booked Elsewhere Budget Date Unavailable No Response Not a Good Match Capacity …" at bounding box center [1037, 173] width 243 height 26
click at [1207, 159] on button "Save" at bounding box center [1213, 164] width 76 height 27
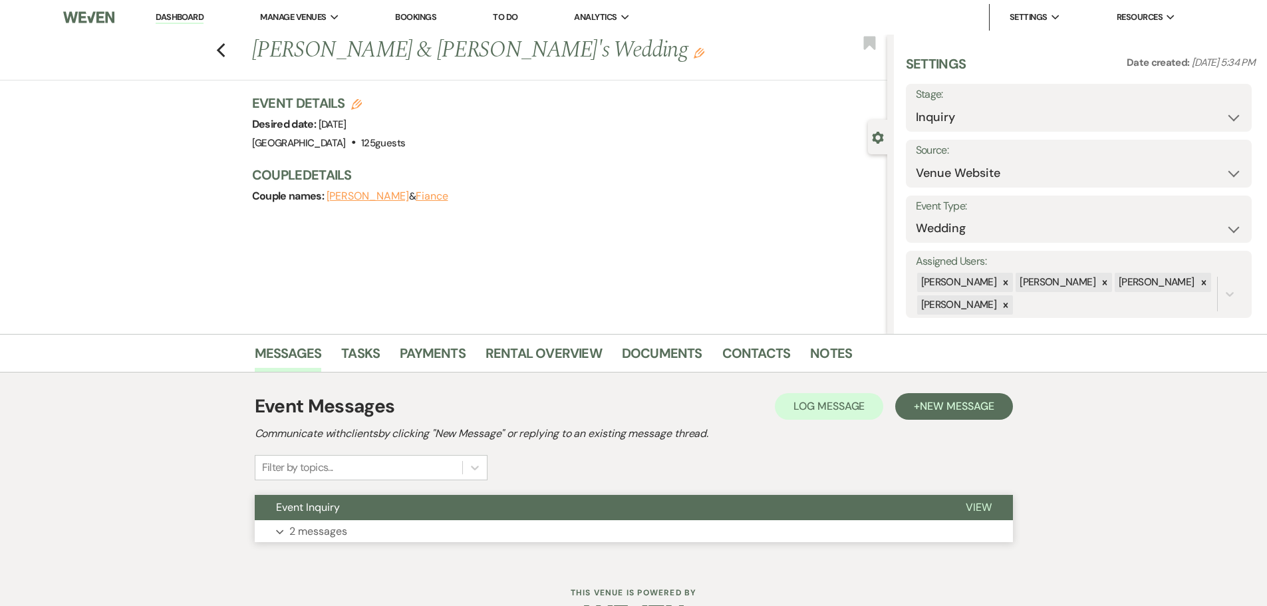
click at [392, 513] on button "Event Inquiry" at bounding box center [600, 507] width 690 height 25
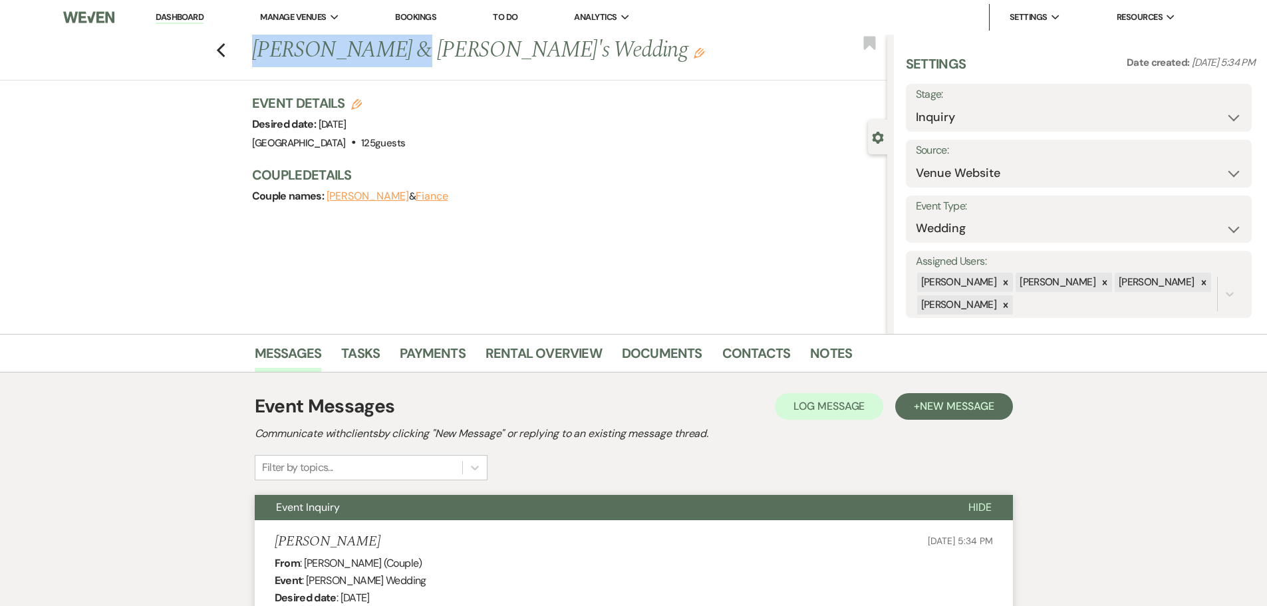
drag, startPoint x: 262, startPoint y: 49, endPoint x: 401, endPoint y: 39, distance: 139.3
click at [401, 39] on h1 "Myranda Bodwell & Fiance's Wedding Edit" at bounding box center [503, 51] width 503 height 32
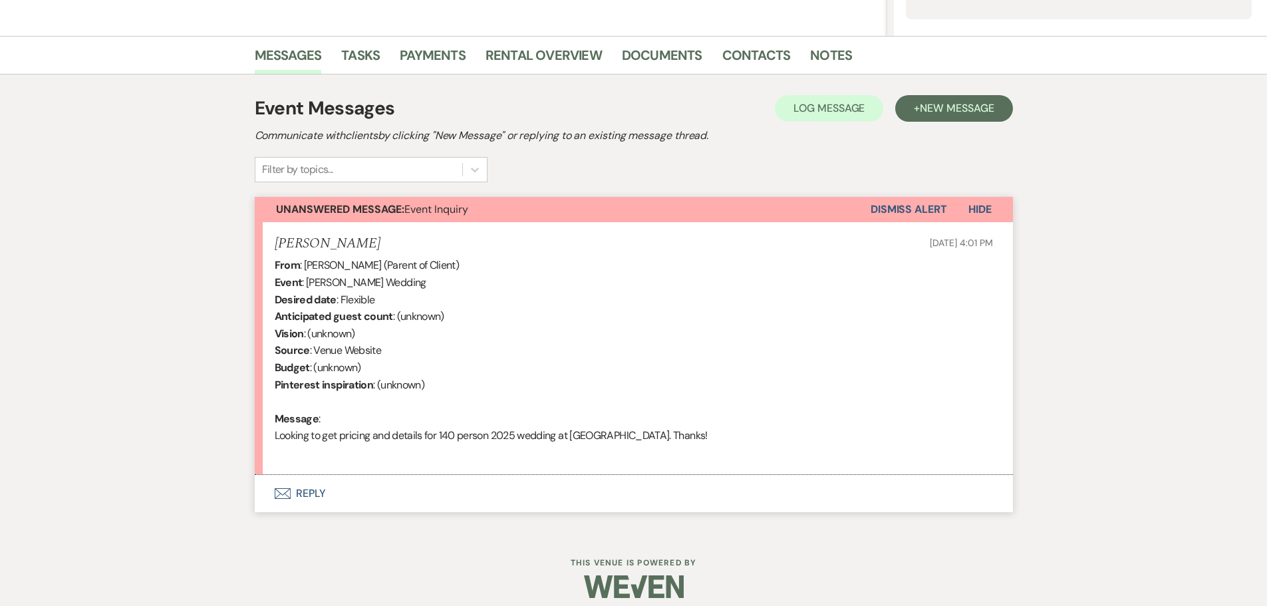
scroll to position [301, 0]
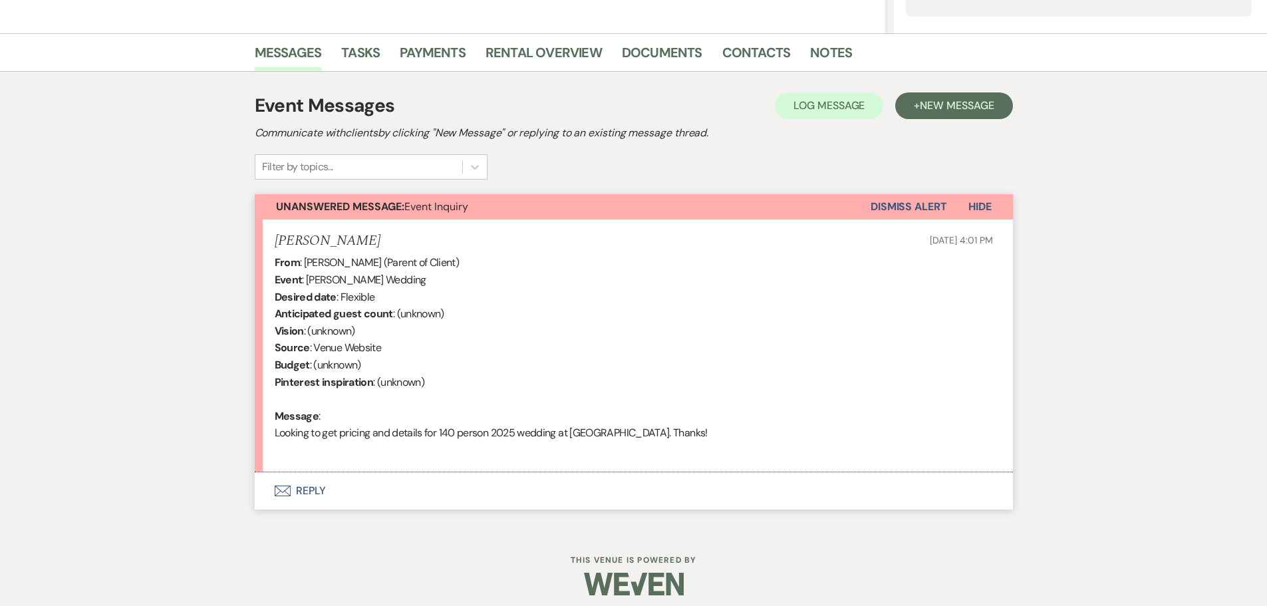
click at [391, 485] on button "Envelope Reply" at bounding box center [634, 490] width 758 height 37
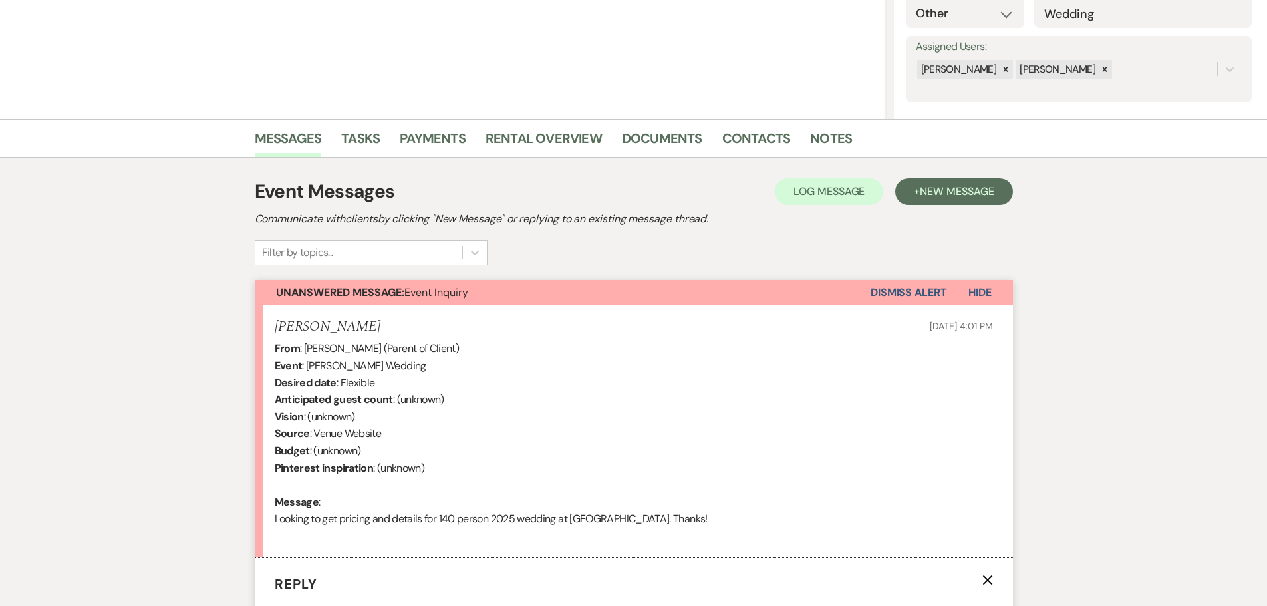
scroll to position [0, 0]
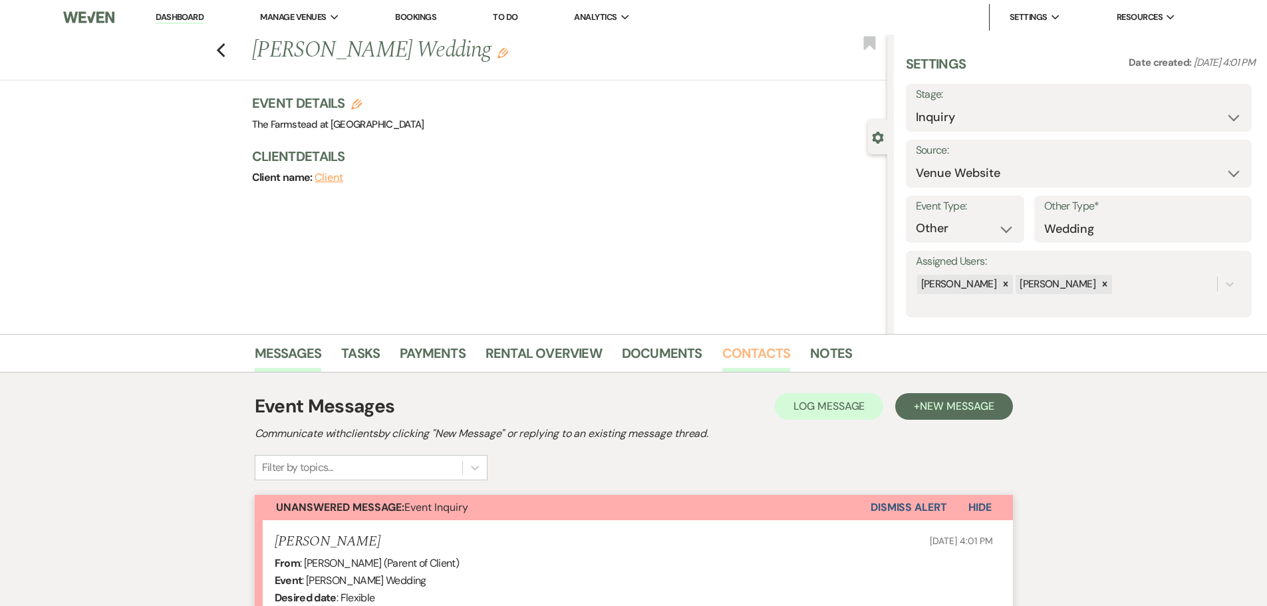
click at [763, 358] on link "Contacts" at bounding box center [756, 356] width 68 height 29
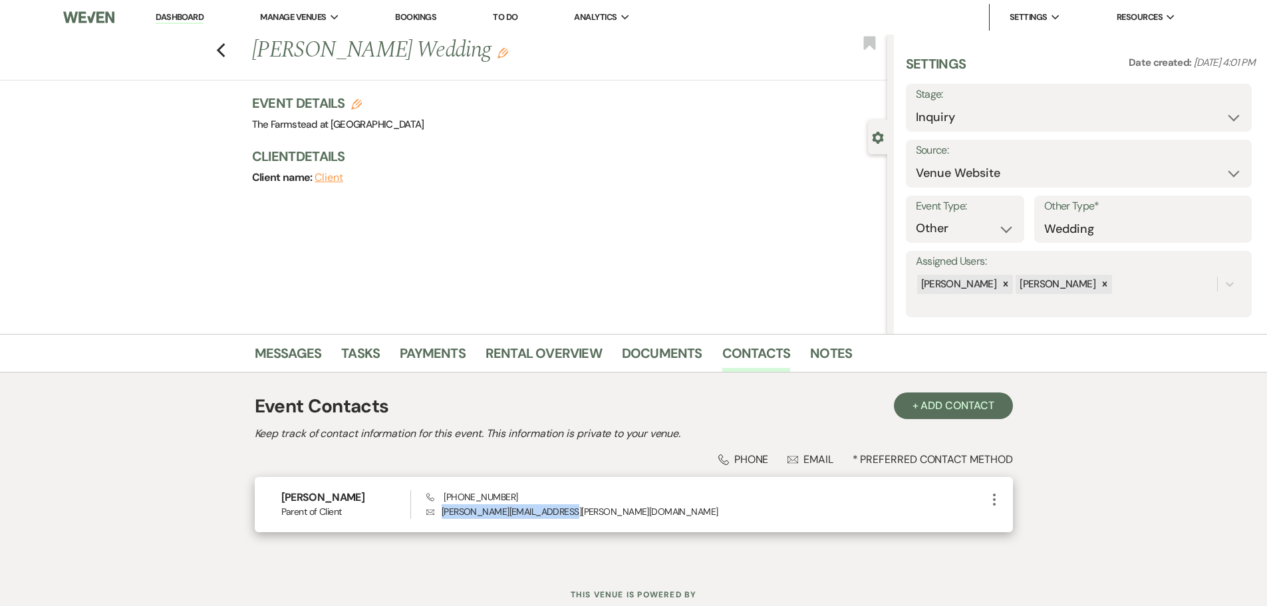
drag, startPoint x: 507, startPoint y: 517, endPoint x: 429, endPoint y: 528, distance: 79.2
click at [429, 528] on div "Diane Arsenault Parent of Client Phone (978) 380-8531 Envelope arsenault.diane.…" at bounding box center [634, 504] width 758 height 55
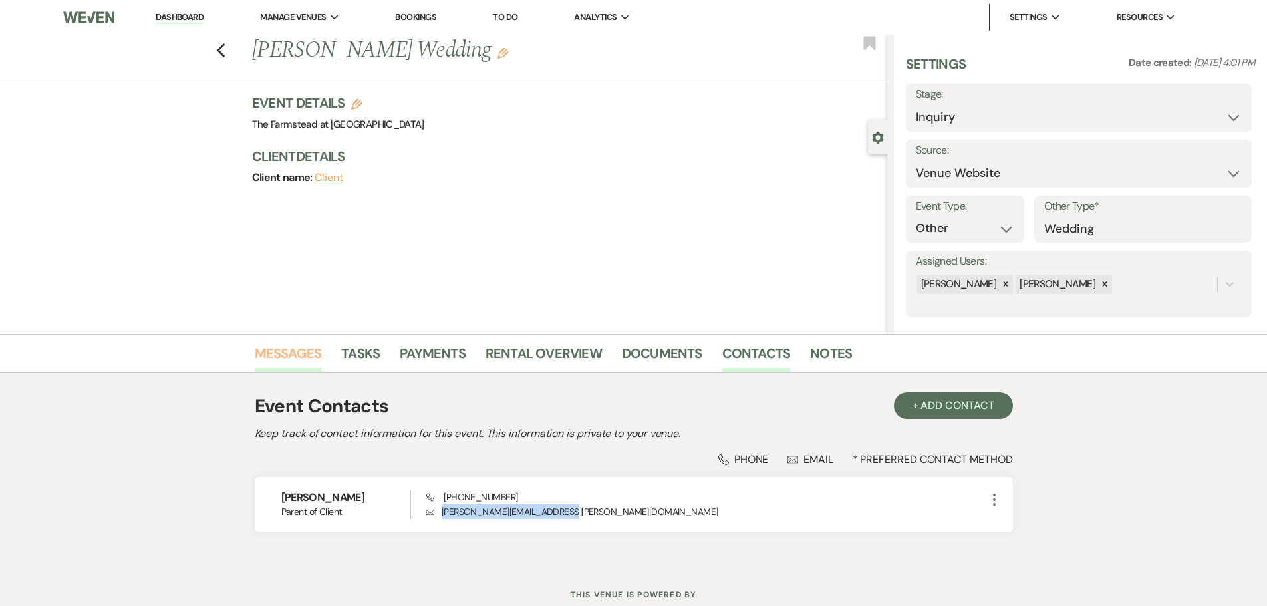
copy p "arsenault.diane.c@gmail.com"
click at [279, 349] on link "Messages" at bounding box center [288, 356] width 67 height 29
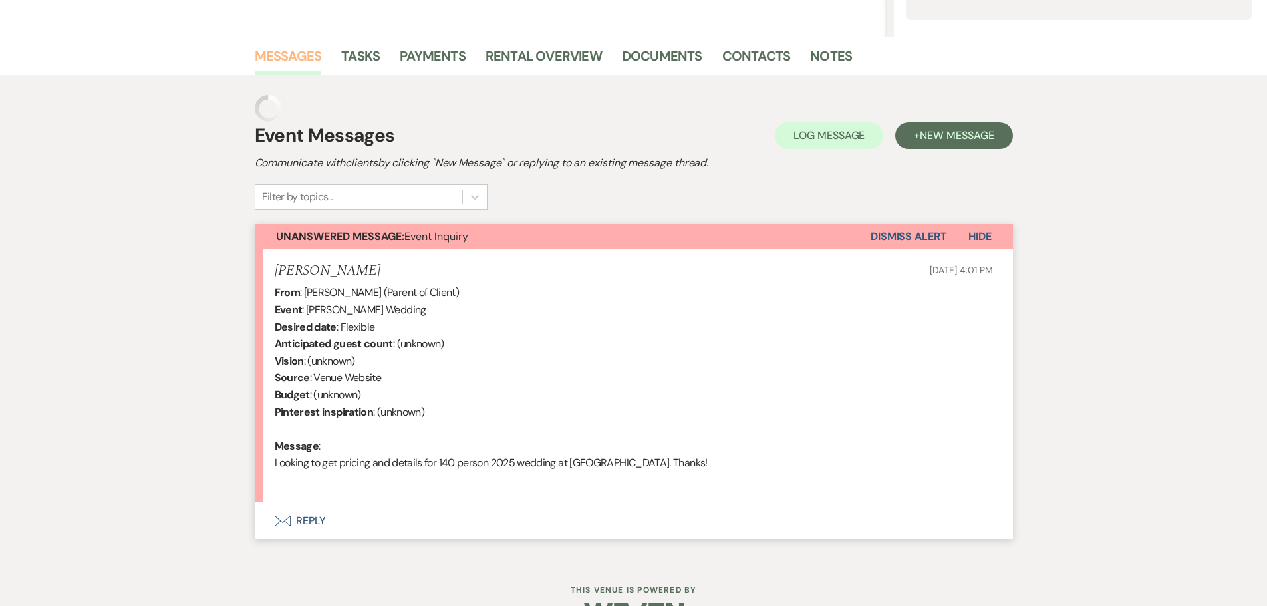
scroll to position [310, 0]
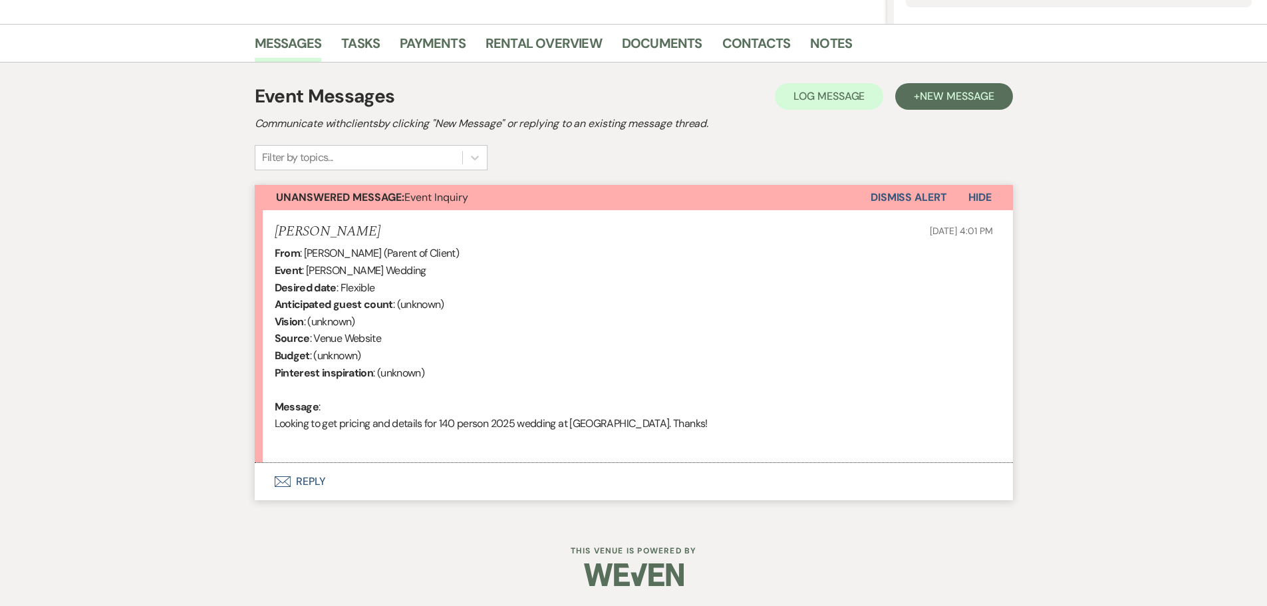
drag, startPoint x: 358, startPoint y: 225, endPoint x: 312, endPoint y: 227, distance: 46.6
click at [312, 227] on div "Diane Arsenault Sep 13, 2025, 4:01 PM" at bounding box center [634, 231] width 718 height 17
copy h5 "Arsenault"
click at [310, 478] on button "Envelope Reply" at bounding box center [634, 481] width 758 height 37
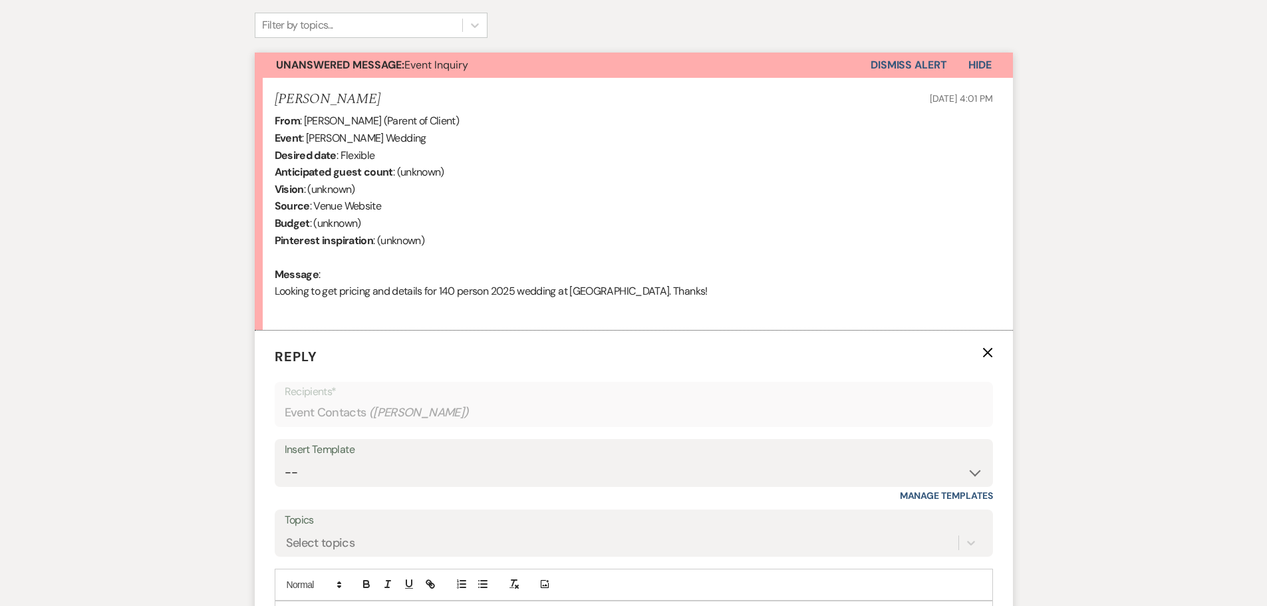
scroll to position [443, 0]
click at [889, 459] on select "-- Wedding Inquiry Response Contract (Pre-Booked Leads) Post Event Thank You 20…" at bounding box center [634, 472] width 698 height 26
select select "505"
click at [285, 459] on select "-- Wedding Inquiry Response Contract (Pre-Booked Leads) Post Event Thank You 20…" at bounding box center [634, 472] width 698 height 26
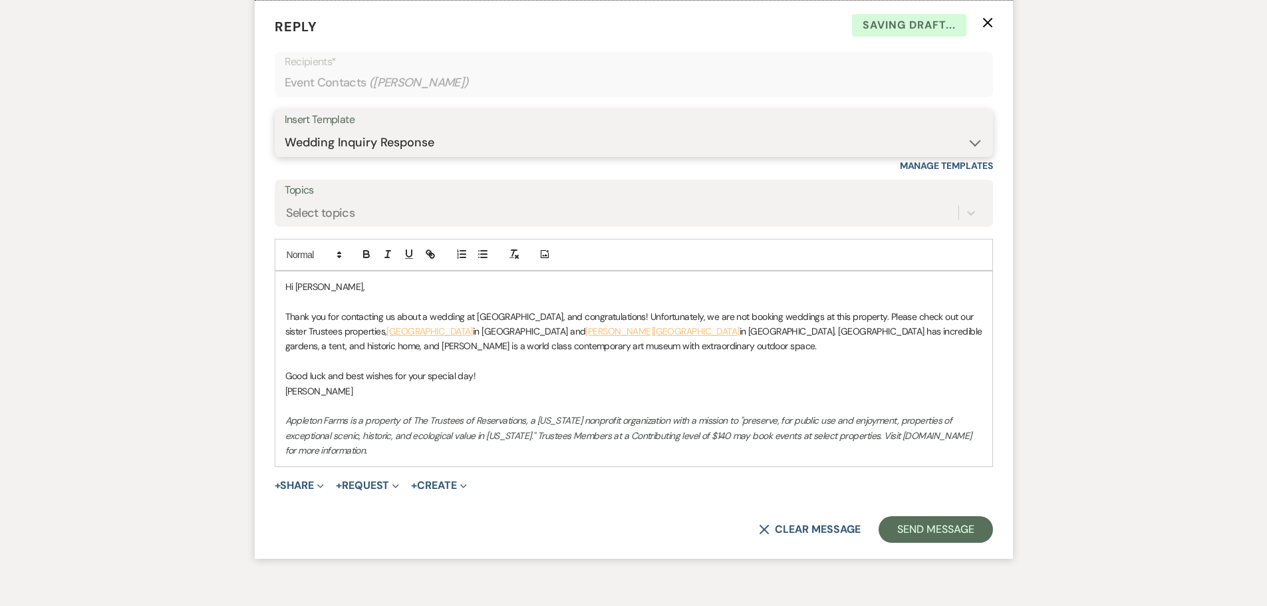
scroll to position [775, 0]
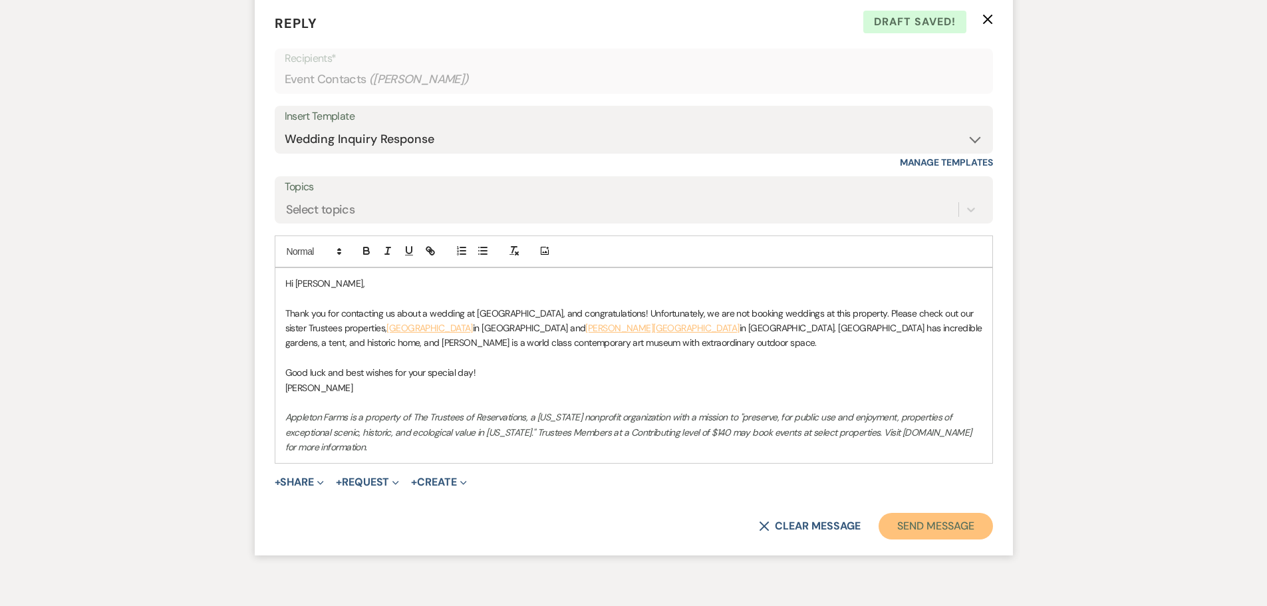
click at [941, 523] on button "Send Message" at bounding box center [935, 526] width 114 height 27
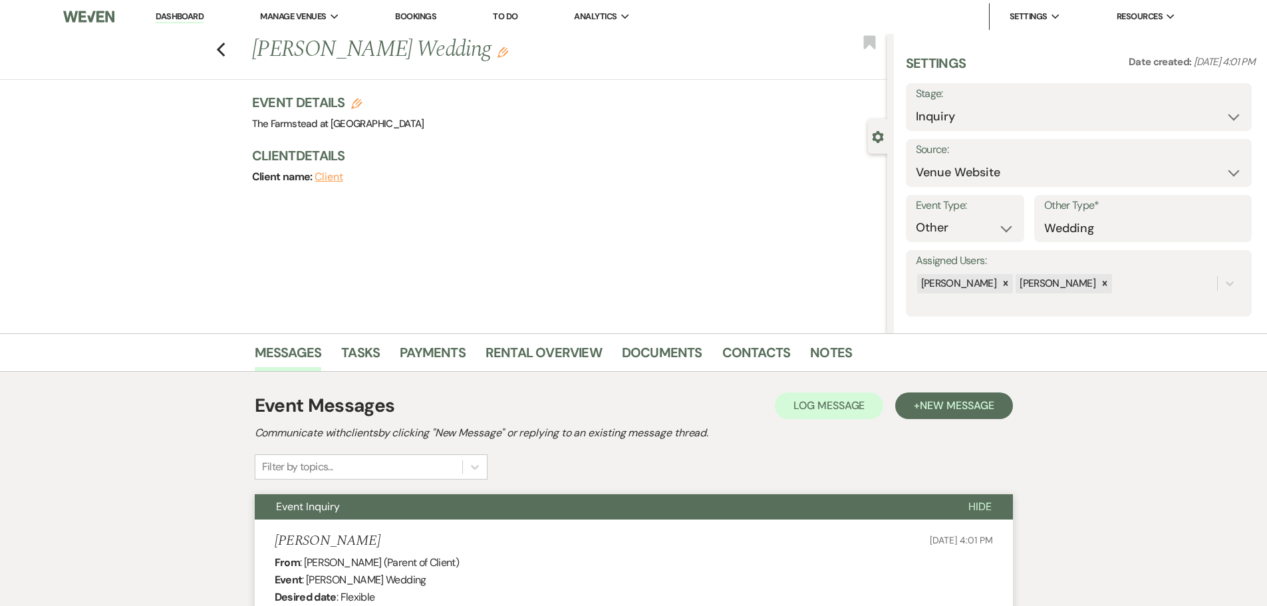
scroll to position [0, 0]
click at [1029, 110] on select "Inquiry Follow Up Tour Requested Tour Confirmed Toured Proposal Sent Booked Lost" at bounding box center [1079, 117] width 326 height 26
select select "8"
click at [916, 104] on select "Inquiry Follow Up Tour Requested Tour Confirmed Toured Proposal Sent Booked Lost" at bounding box center [1079, 117] width 326 height 26
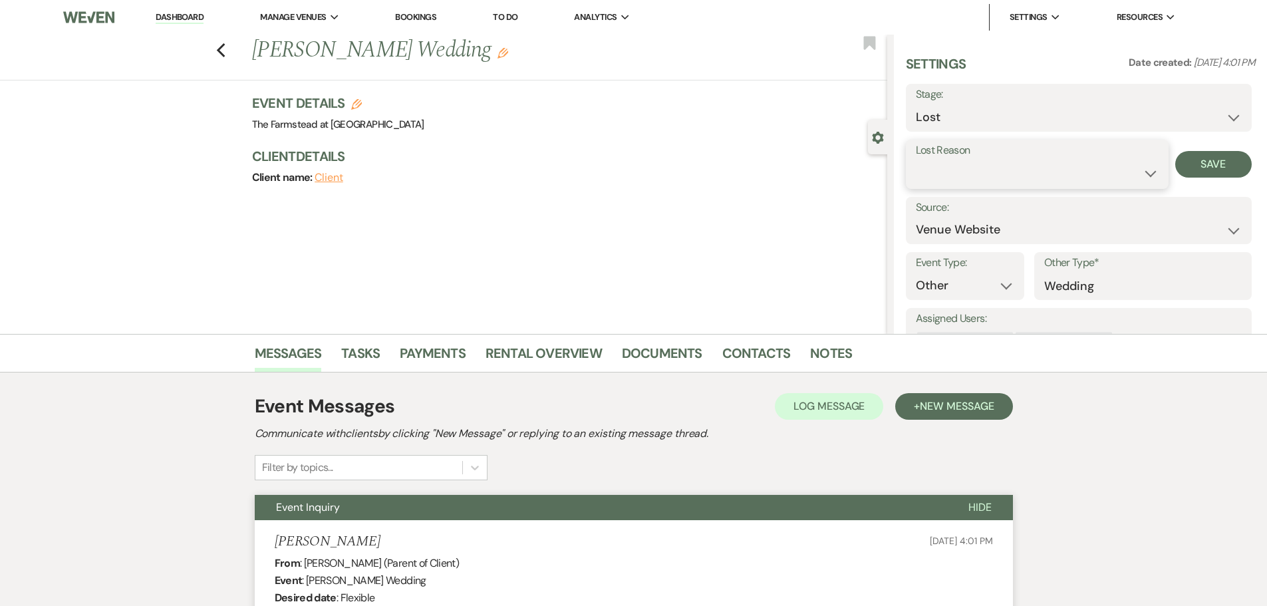
click at [984, 161] on select "Booked Elsewhere Budget Date Unavailable No Response Not a Good Match Capacity …" at bounding box center [1037, 173] width 243 height 26
select select "10"
click at [916, 160] on select "Booked Elsewhere Budget Date Unavailable No Response Not a Good Match Capacity …" at bounding box center [1037, 173] width 243 height 26
click at [1204, 164] on button "Save" at bounding box center [1213, 164] width 76 height 27
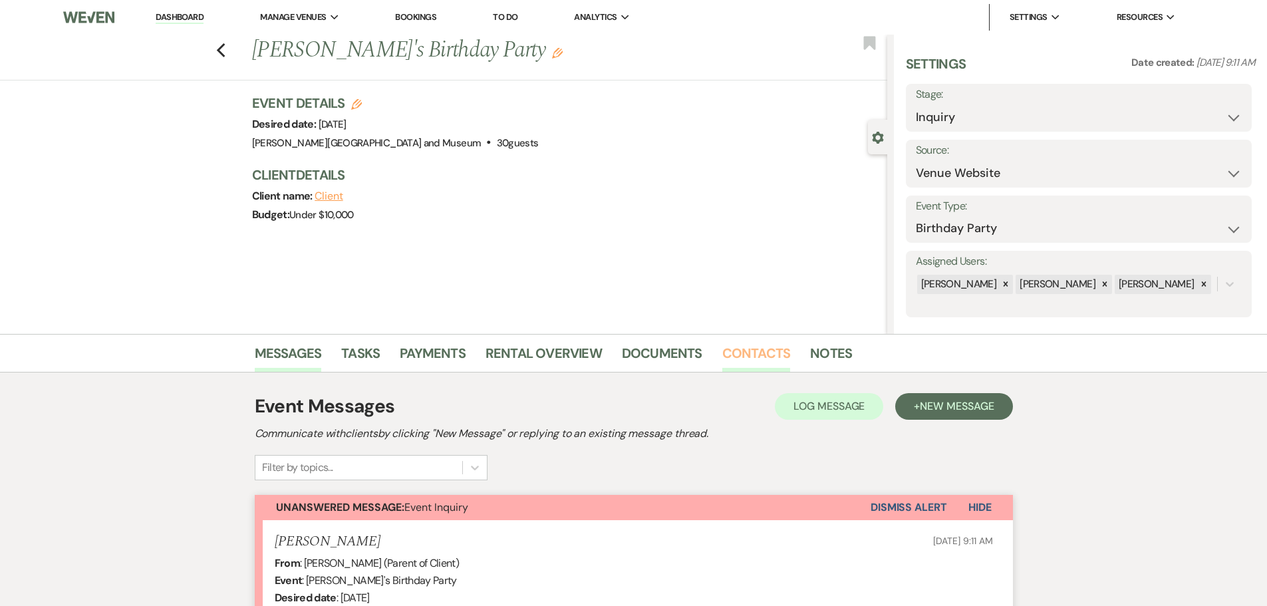
click at [766, 354] on link "Contacts" at bounding box center [756, 356] width 68 height 29
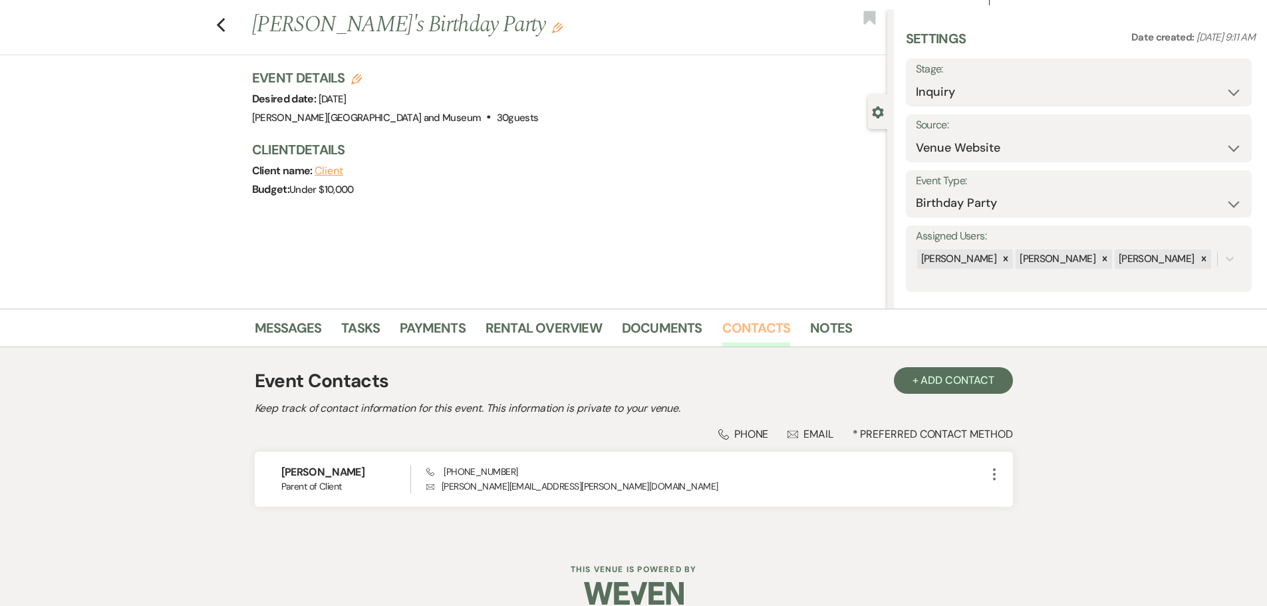
scroll to position [44, 0]
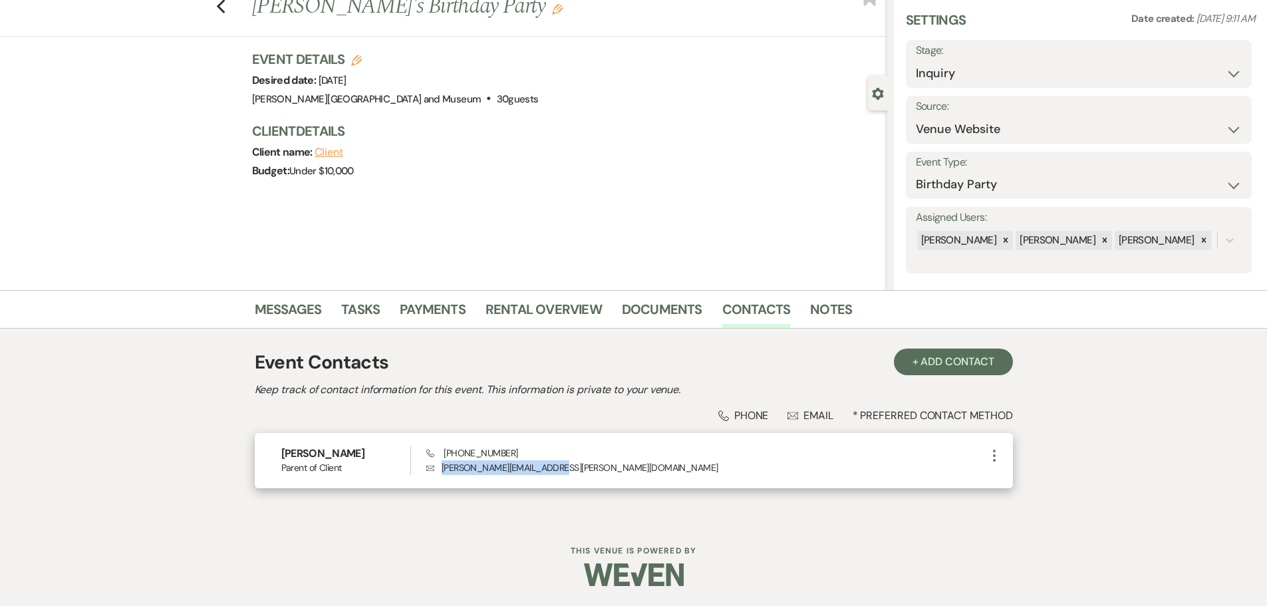
drag, startPoint x: 549, startPoint y: 470, endPoint x: 439, endPoint y: 475, distance: 110.5
click at [439, 475] on p "Envelope paula.rousselle@gmail.com" at bounding box center [705, 467] width 559 height 15
copy p "paula.rousselle@gmail.com"
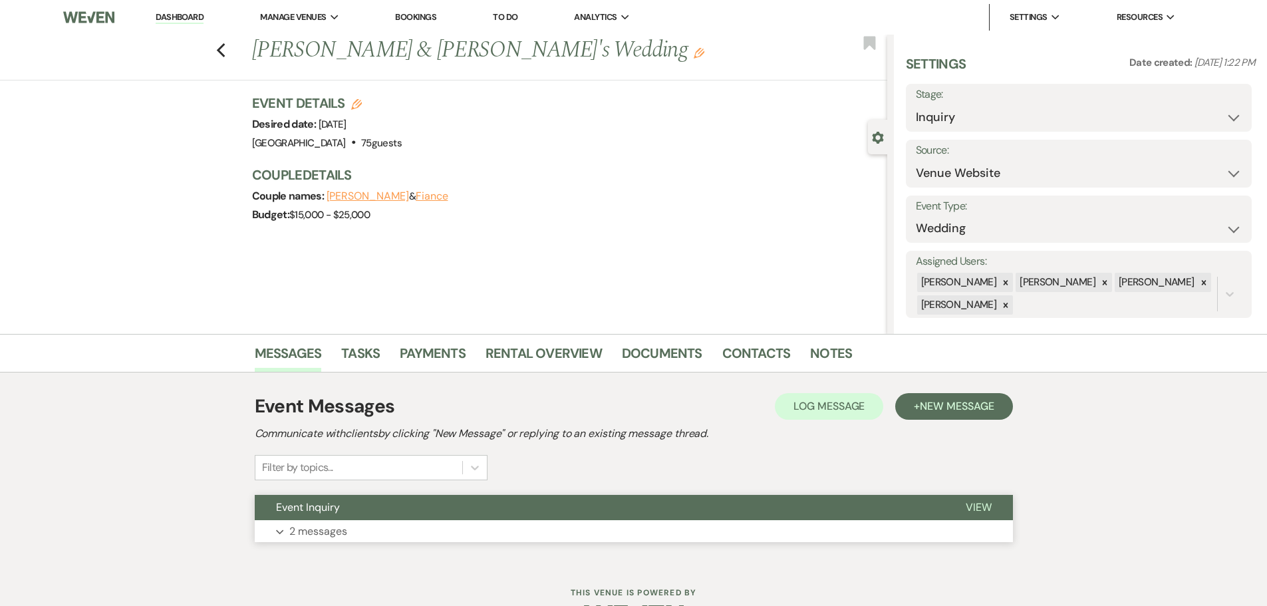
click at [388, 519] on button "Event Inquiry" at bounding box center [600, 507] width 690 height 25
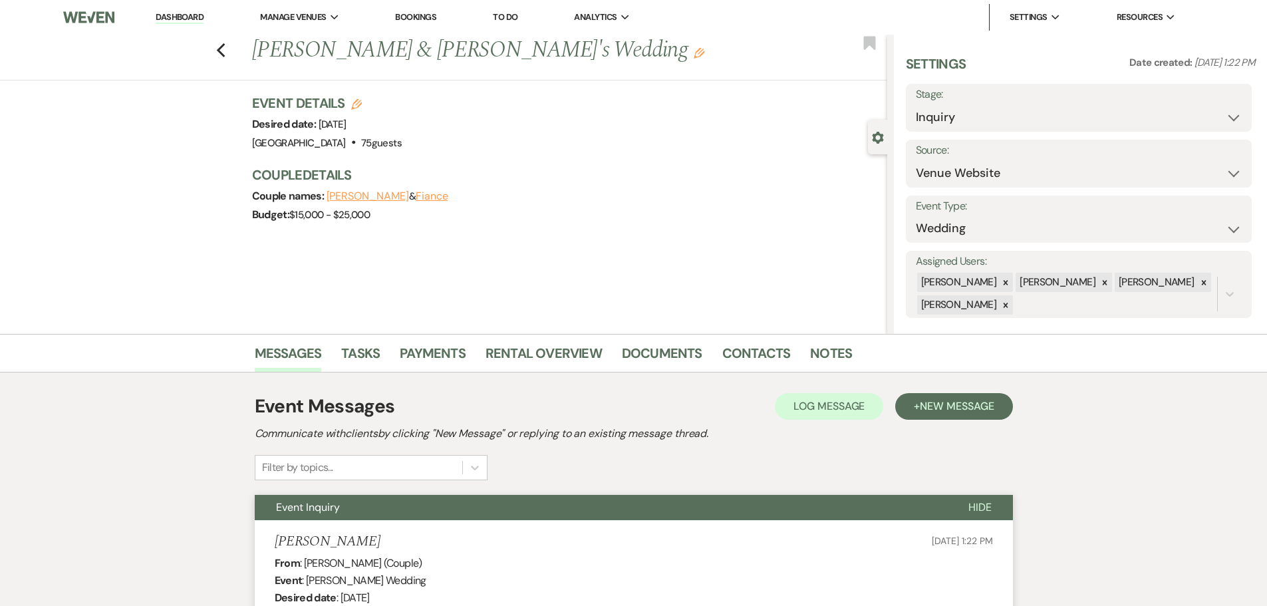
click at [191, 17] on link "Dashboard" at bounding box center [180, 17] width 48 height 13
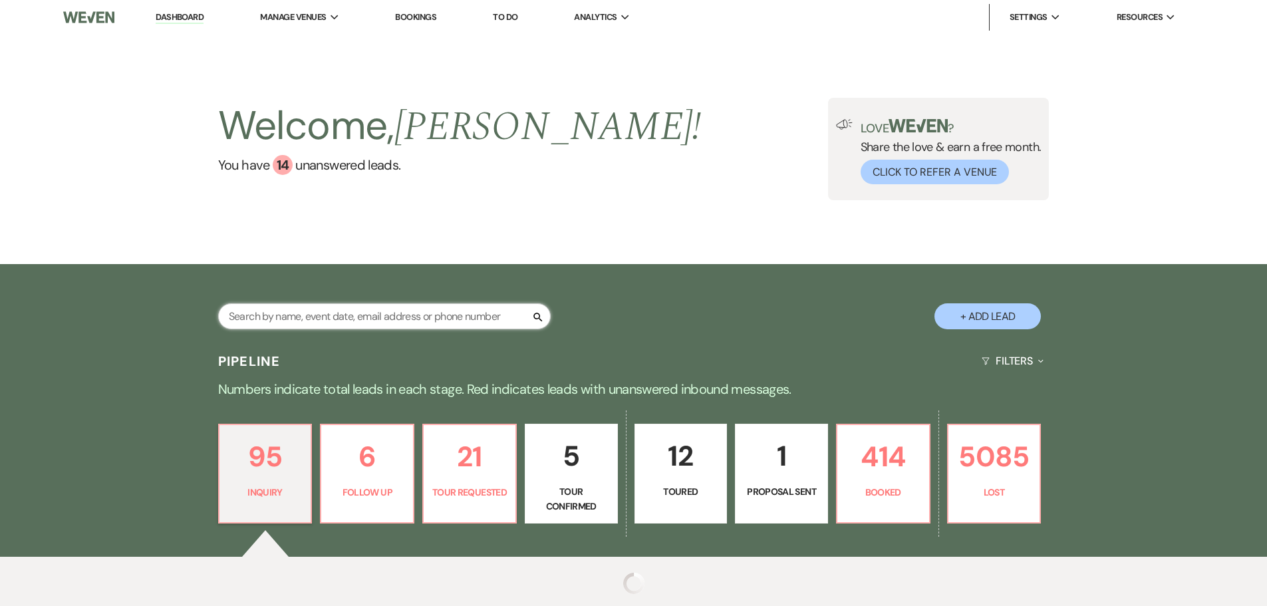
click at [277, 319] on input "text" at bounding box center [384, 316] width 333 height 26
type input "hedden"
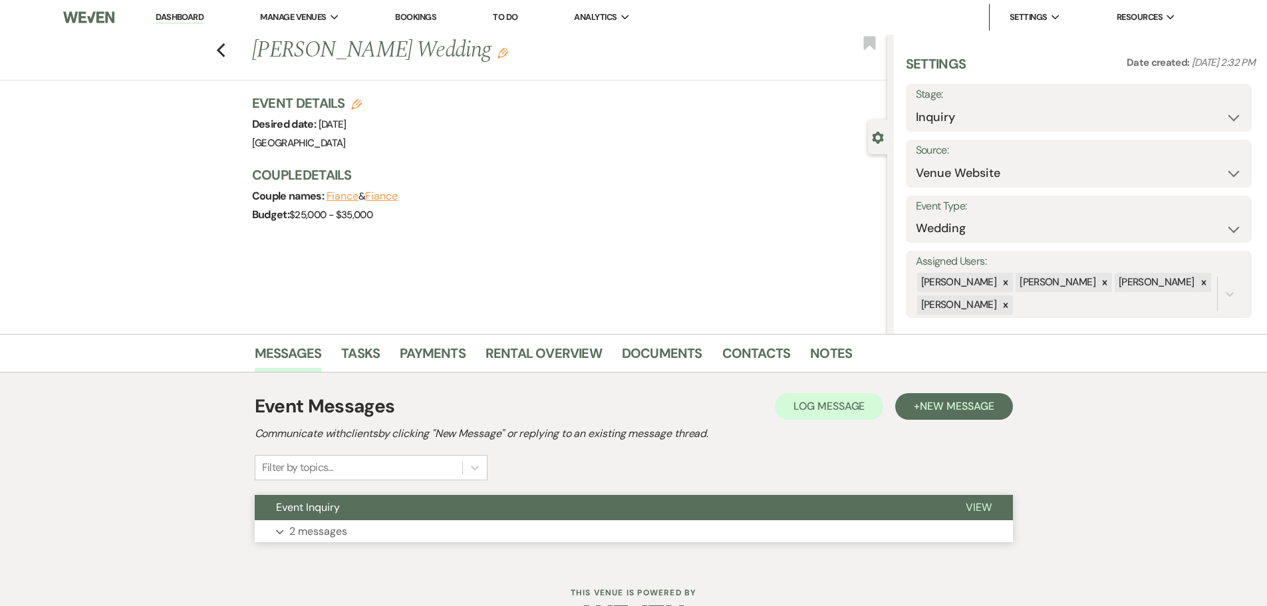
click at [368, 503] on button "Event Inquiry" at bounding box center [600, 507] width 690 height 25
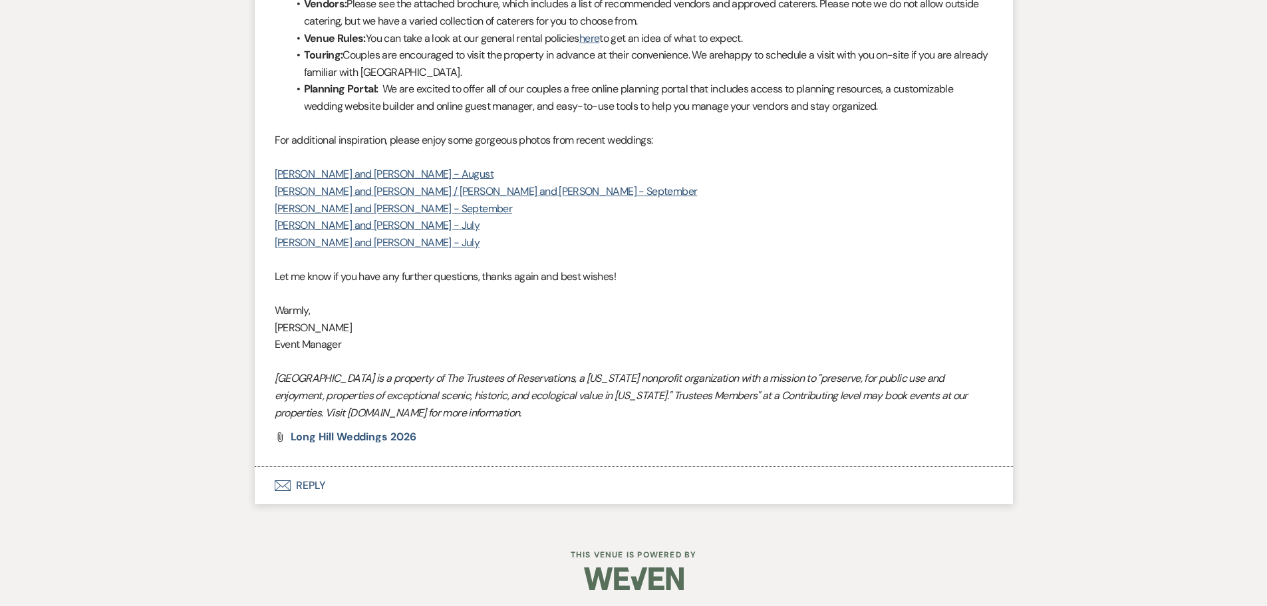
scroll to position [1016, 0]
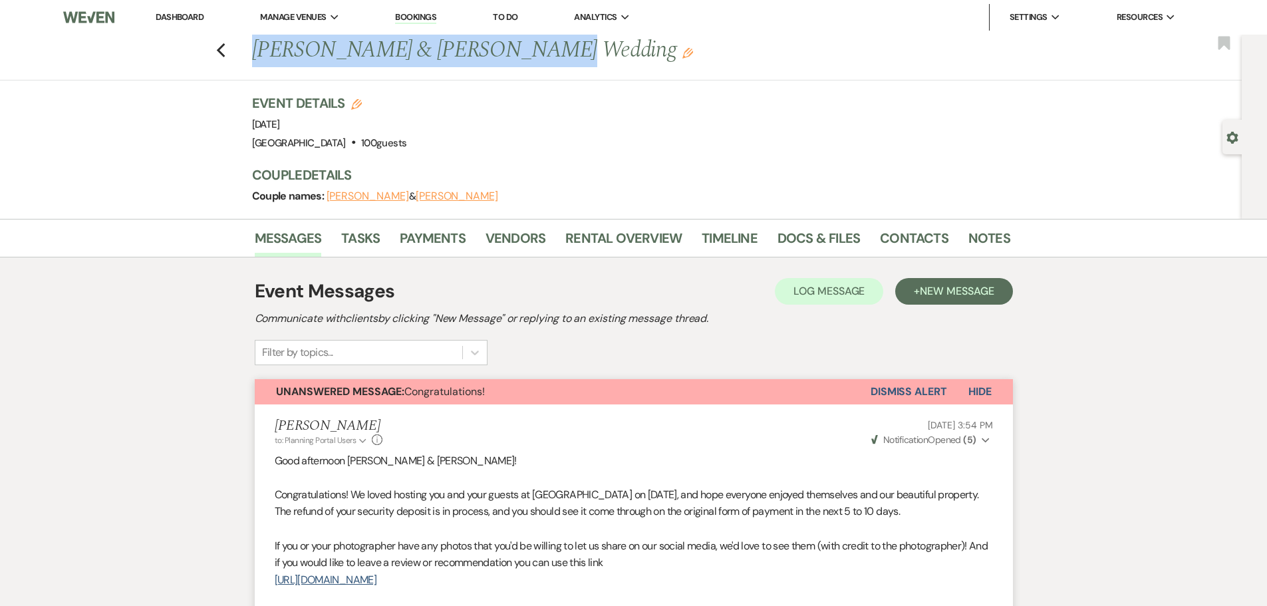
drag, startPoint x: 259, startPoint y: 48, endPoint x: 534, endPoint y: 39, distance: 275.5
click at [534, 39] on h1 "[PERSON_NAME] & [PERSON_NAME] Wedding Edit" at bounding box center [550, 51] width 596 height 32
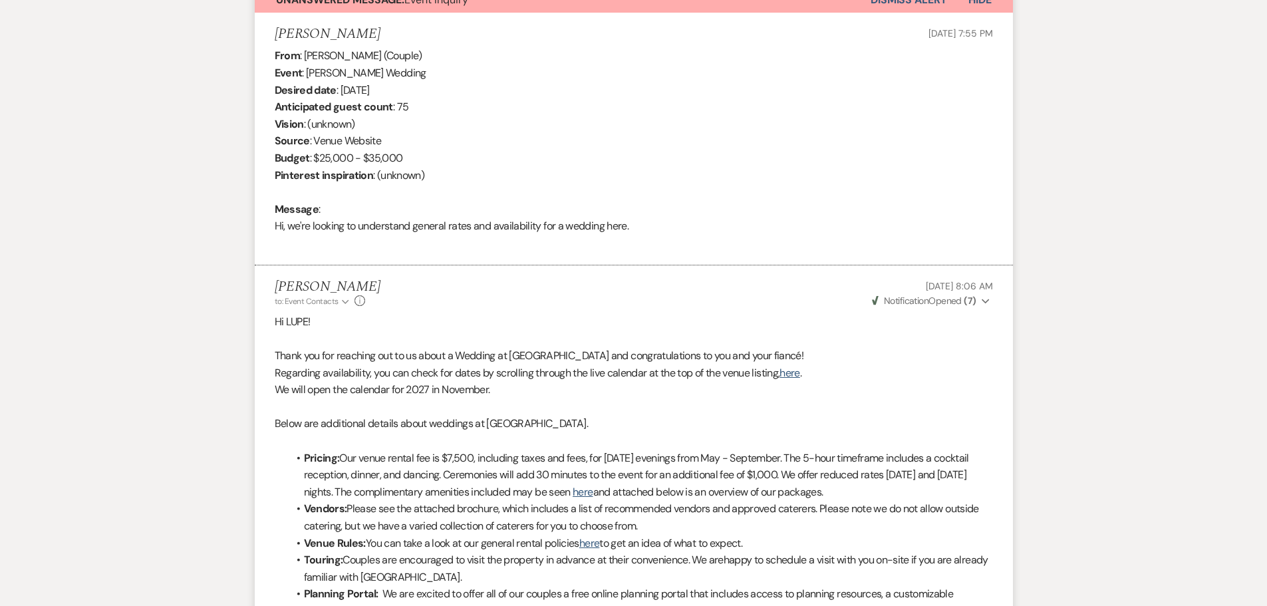
scroll to position [443, 0]
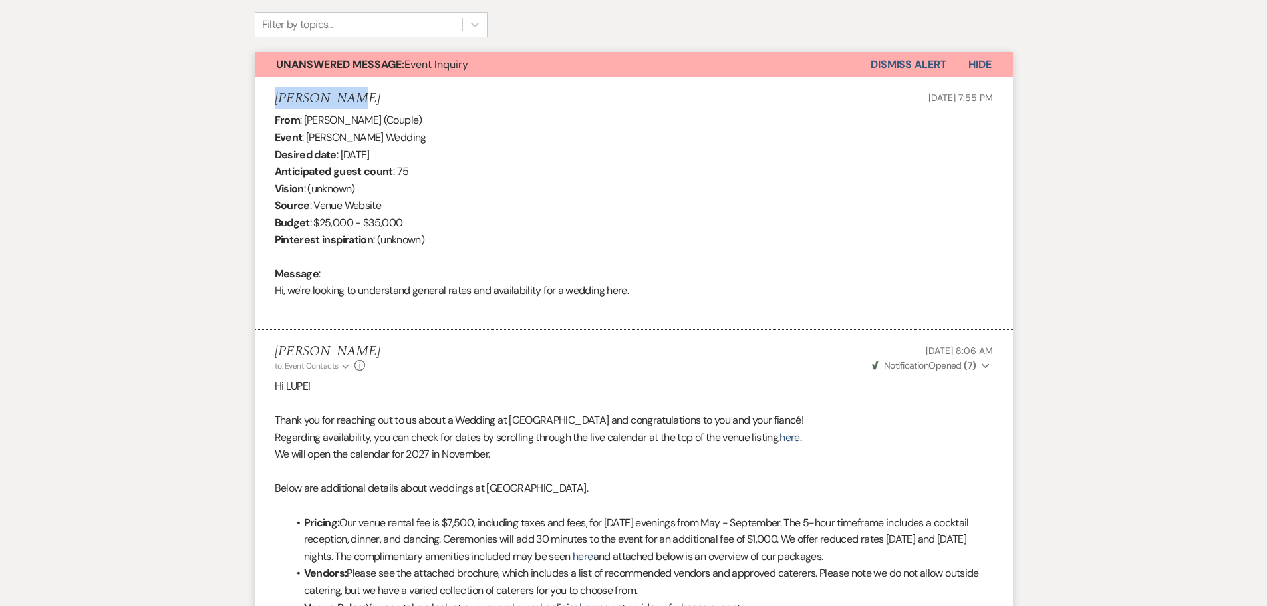
drag, startPoint x: 271, startPoint y: 96, endPoint x: 371, endPoint y: 98, distance: 100.4
click at [371, 98] on li "LUPE CARINO Sep 13, 2025, 7:55 PM From : LUPE CARINO (Couple) Event : LUPE CARI…" at bounding box center [634, 203] width 758 height 253
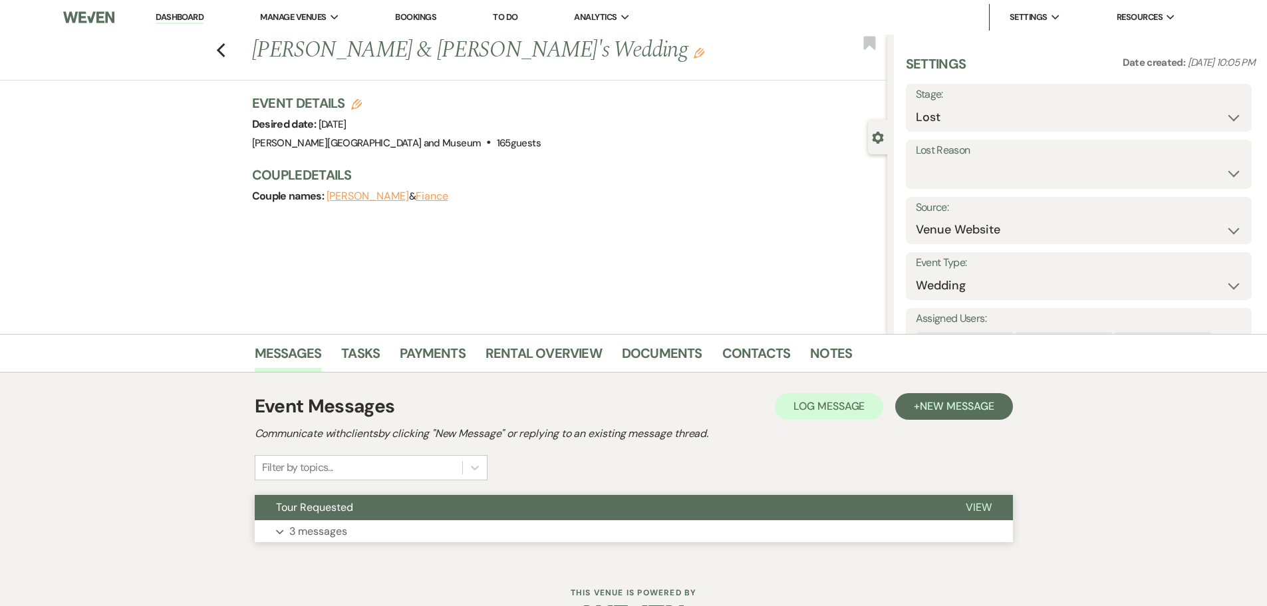
click at [360, 521] on button "Expand 3 messages" at bounding box center [634, 531] width 758 height 23
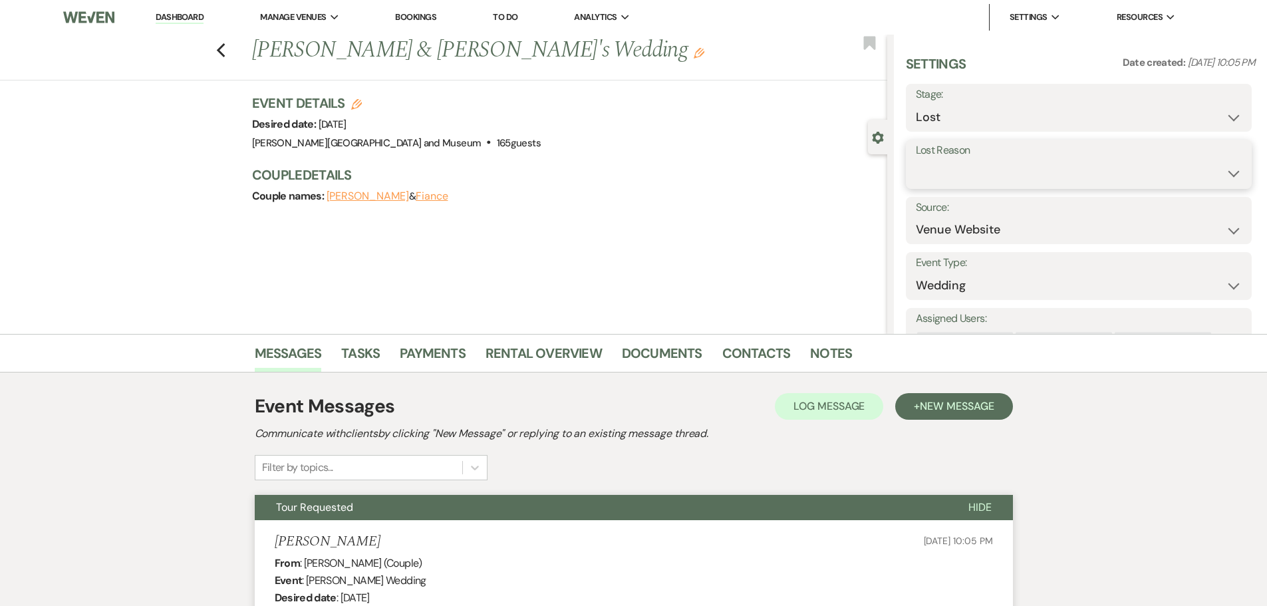
click at [975, 176] on select "Booked Elsewhere Budget Date Unavailable No Response Not a Good Match Capacity …" at bounding box center [1079, 173] width 326 height 26
select select "6"
click at [916, 160] on select "Booked Elsewhere Budget Date Unavailable No Response Not a Good Match Capacity …" at bounding box center [1079, 173] width 326 height 26
click at [1226, 164] on button "Save" at bounding box center [1213, 164] width 76 height 27
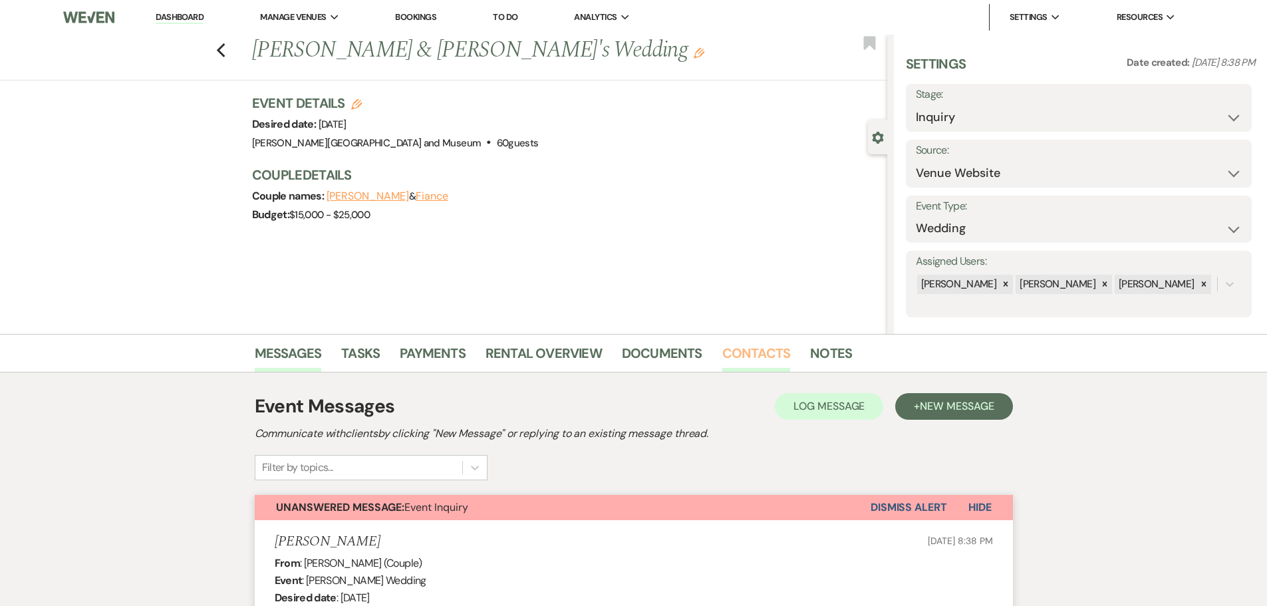
click at [779, 358] on link "Contacts" at bounding box center [756, 356] width 68 height 29
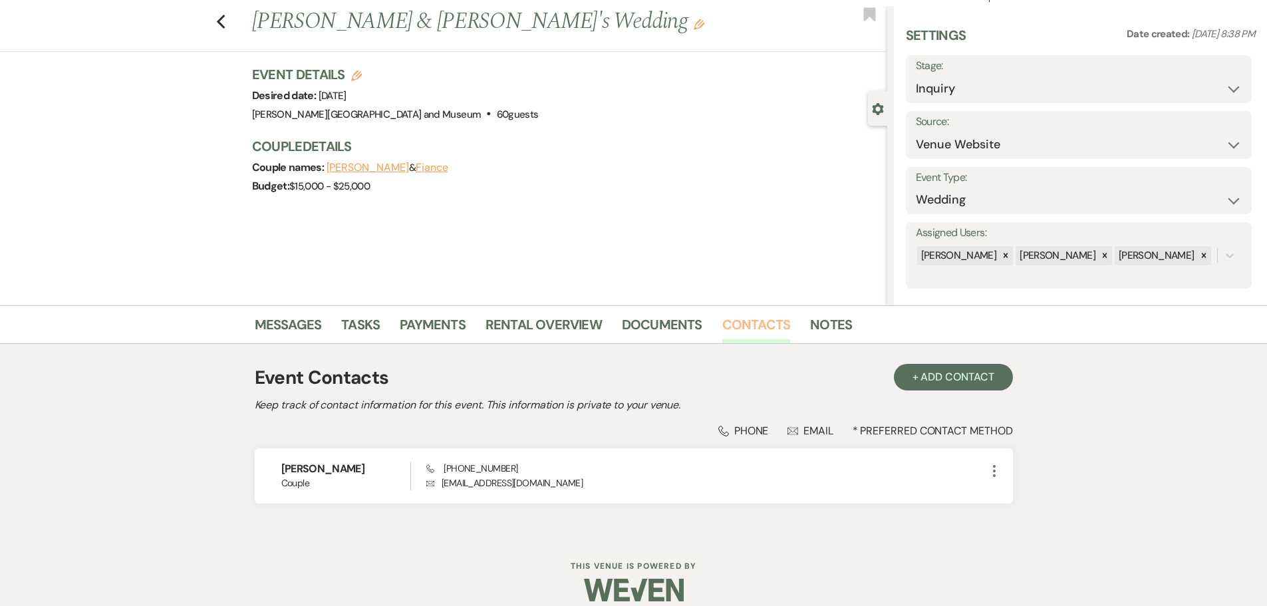
scroll to position [44, 0]
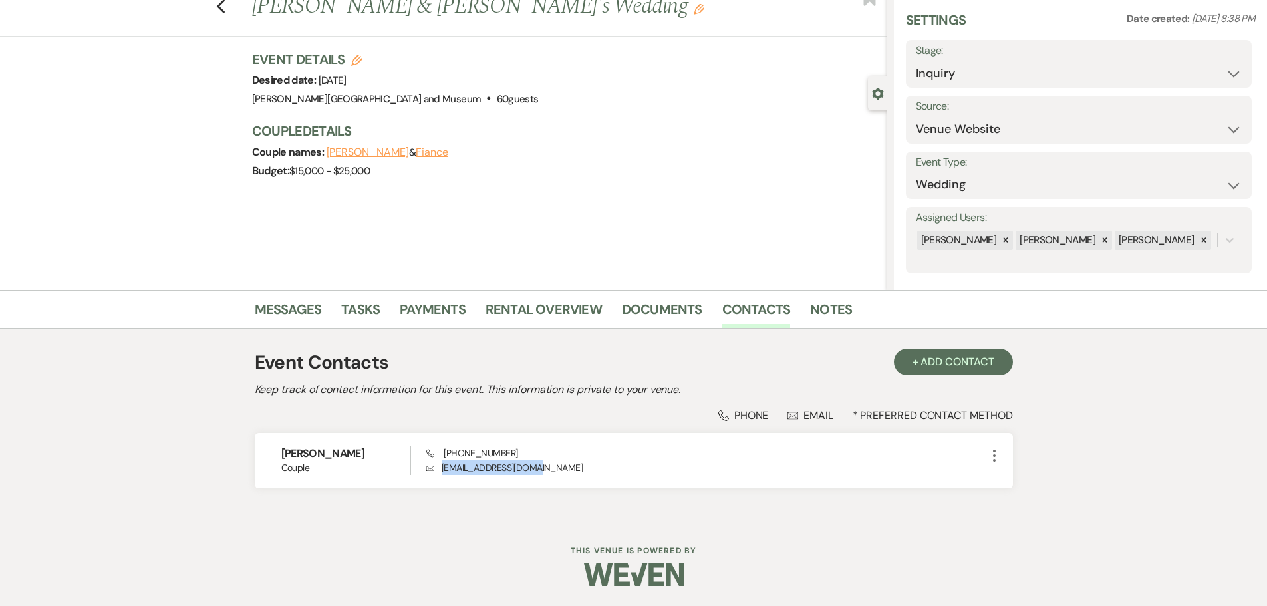
drag, startPoint x: 525, startPoint y: 471, endPoint x: 423, endPoint y: 493, distance: 104.2
click at [433, 475] on p "Envelope [EMAIL_ADDRESS][DOMAIN_NAME]" at bounding box center [705, 467] width 559 height 15
copy p "[EMAIL_ADDRESS][DOMAIN_NAME]"
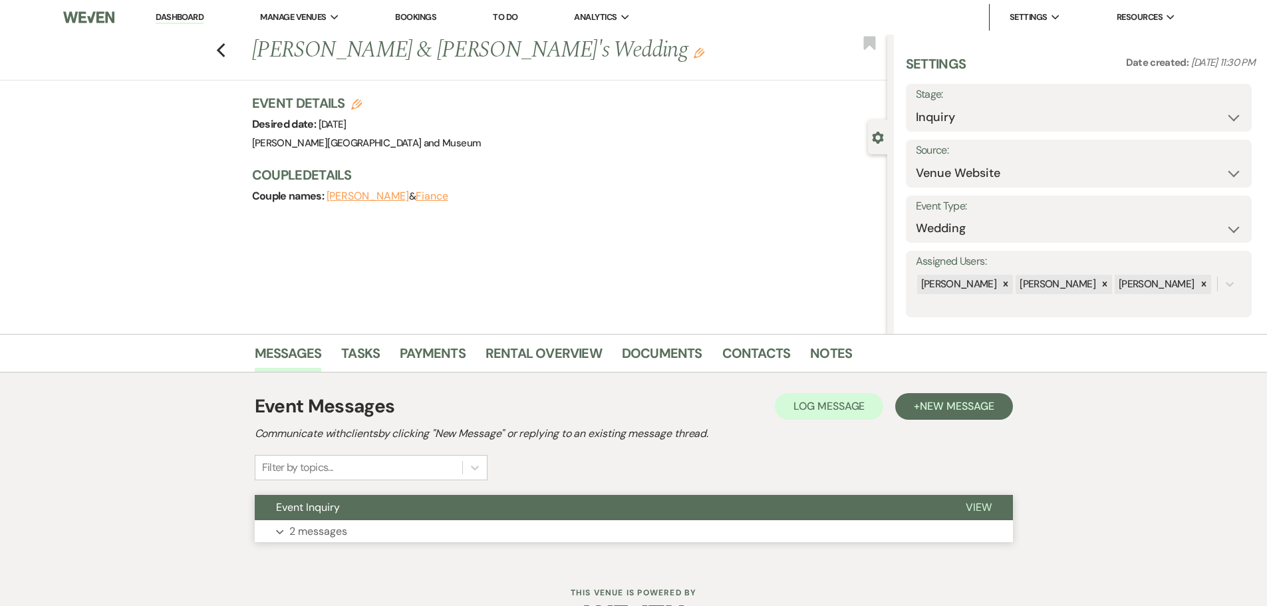
click at [387, 508] on button "Event Inquiry" at bounding box center [600, 507] width 690 height 25
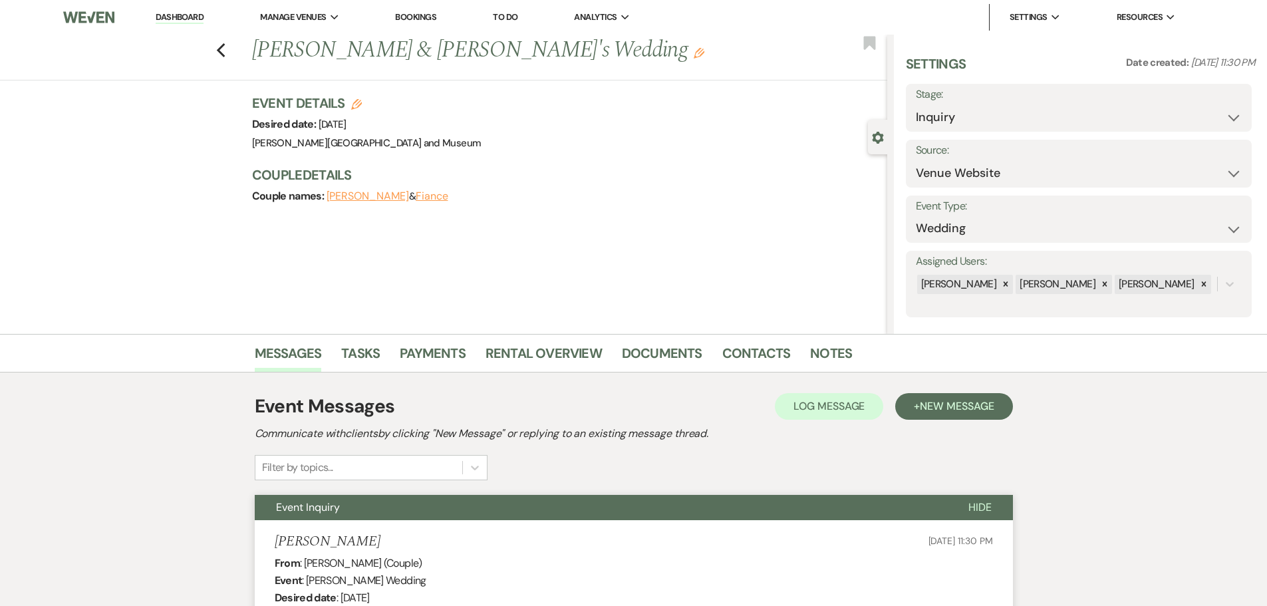
click at [186, 18] on link "Dashboard" at bounding box center [180, 17] width 48 height 13
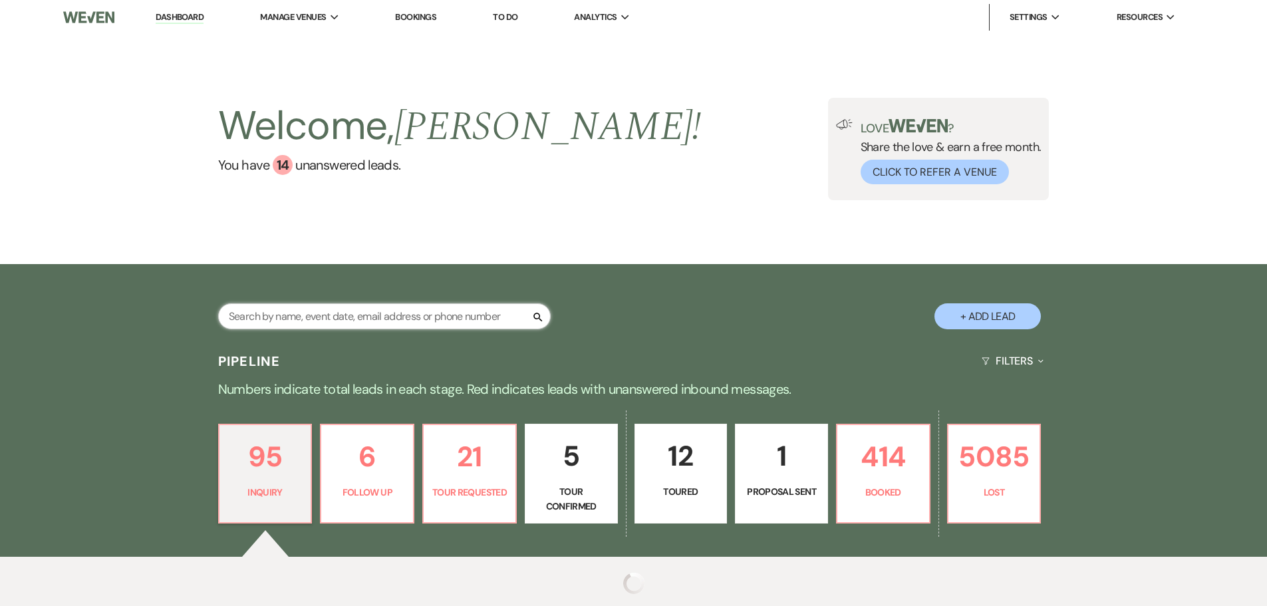
click at [277, 305] on input "text" at bounding box center [384, 316] width 333 height 26
type input "pierre"
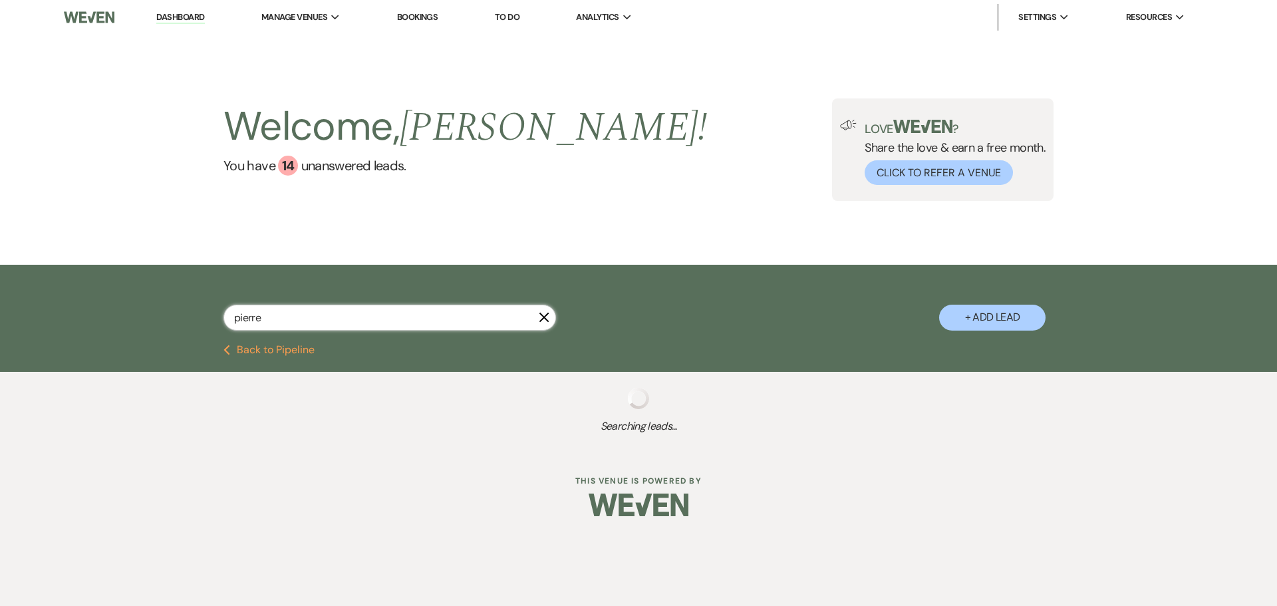
select select "8"
select select "10"
select select "8"
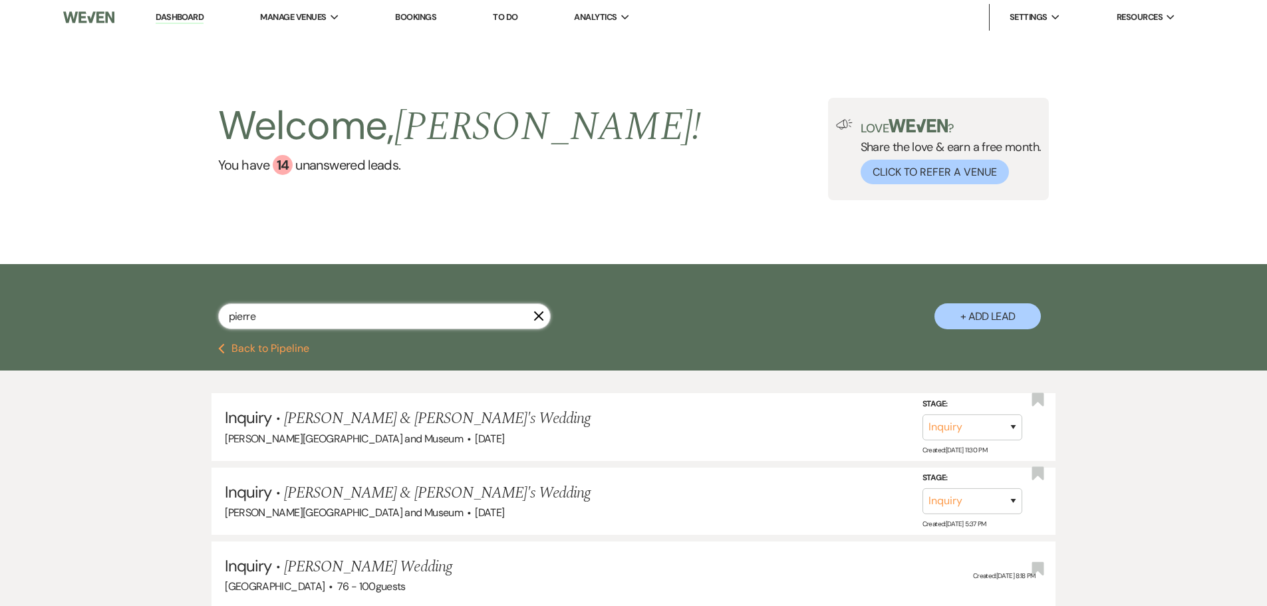
select select "8"
select select "6"
select select "8"
select select "5"
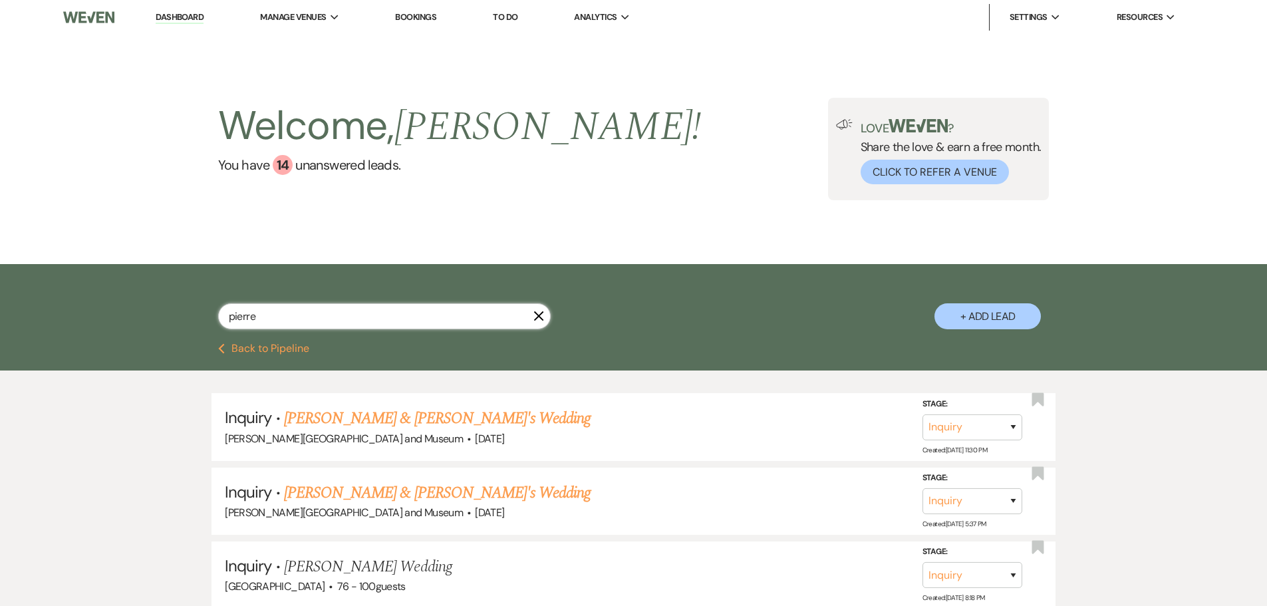
select select "8"
select select "2"
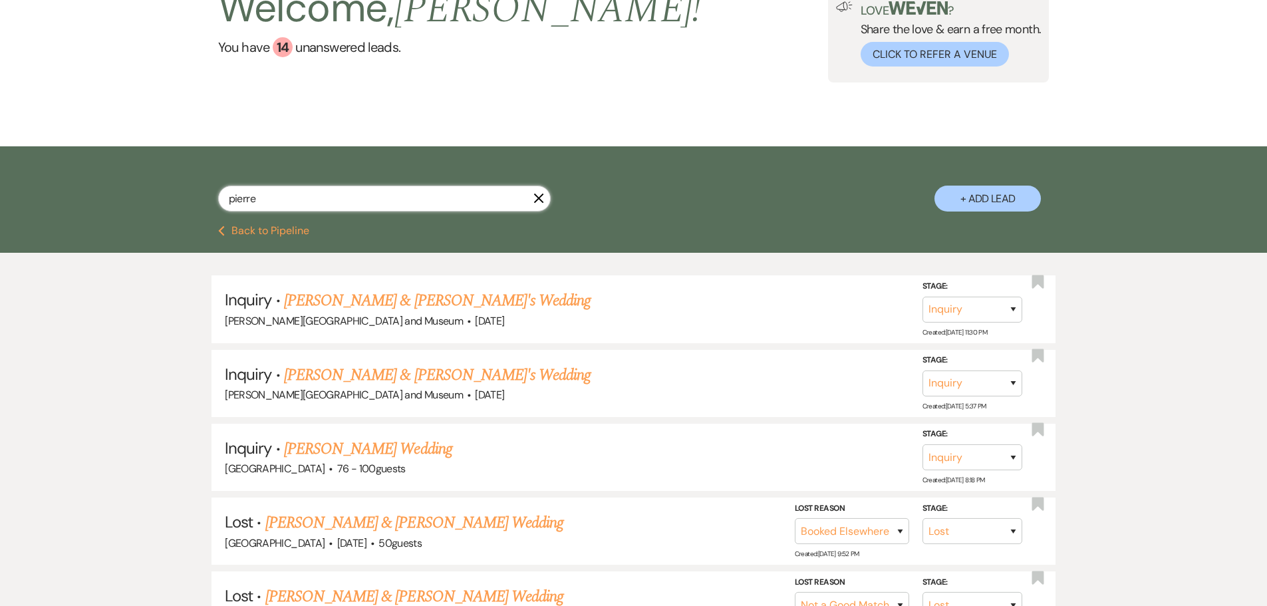
scroll to position [133, 0]
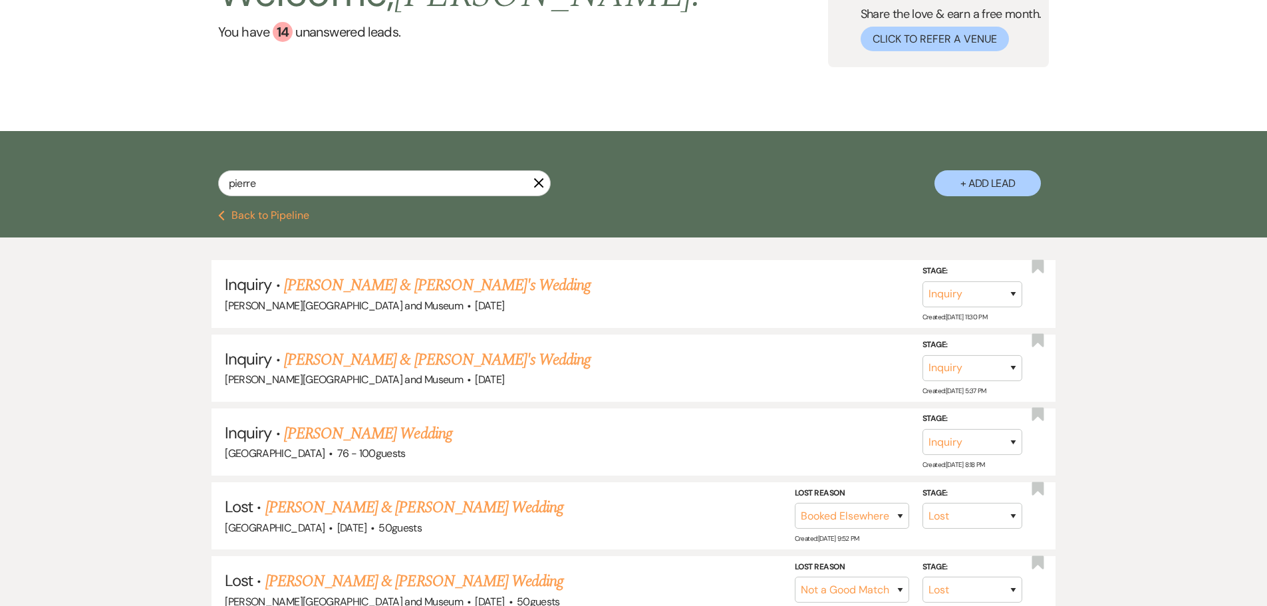
click at [325, 361] on link "Jonathan Pierre & Fiance's Wedding" at bounding box center [437, 360] width 307 height 24
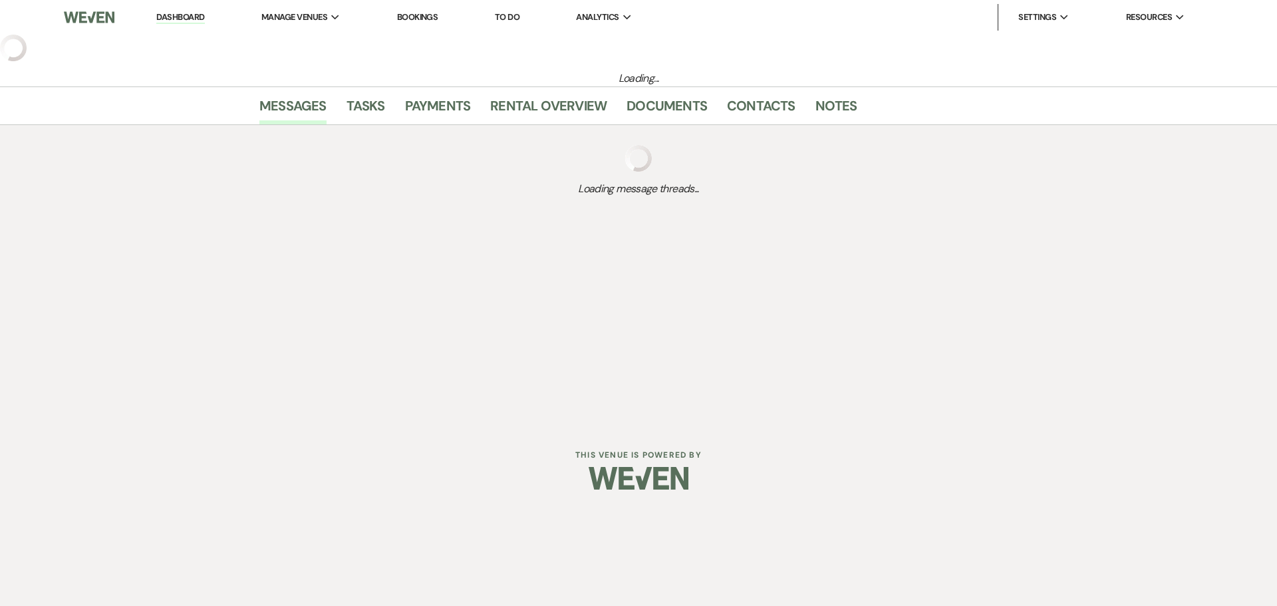
select select "5"
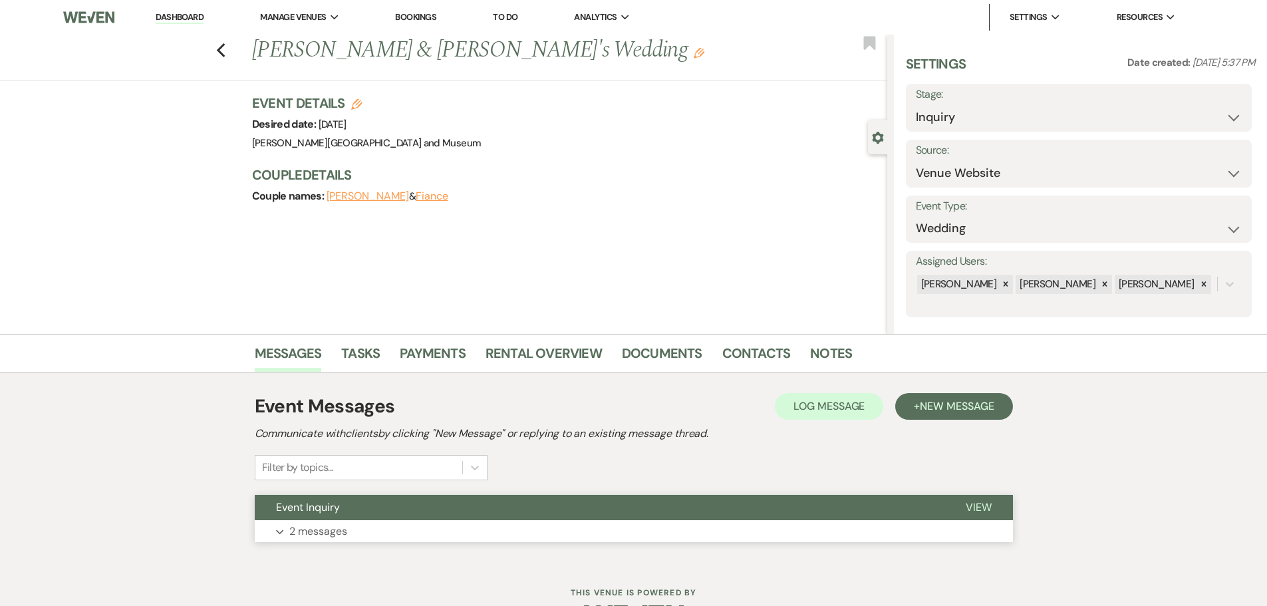
click at [356, 529] on button "Expand 2 messages" at bounding box center [634, 531] width 758 height 23
